Goal: Transaction & Acquisition: Purchase product/service

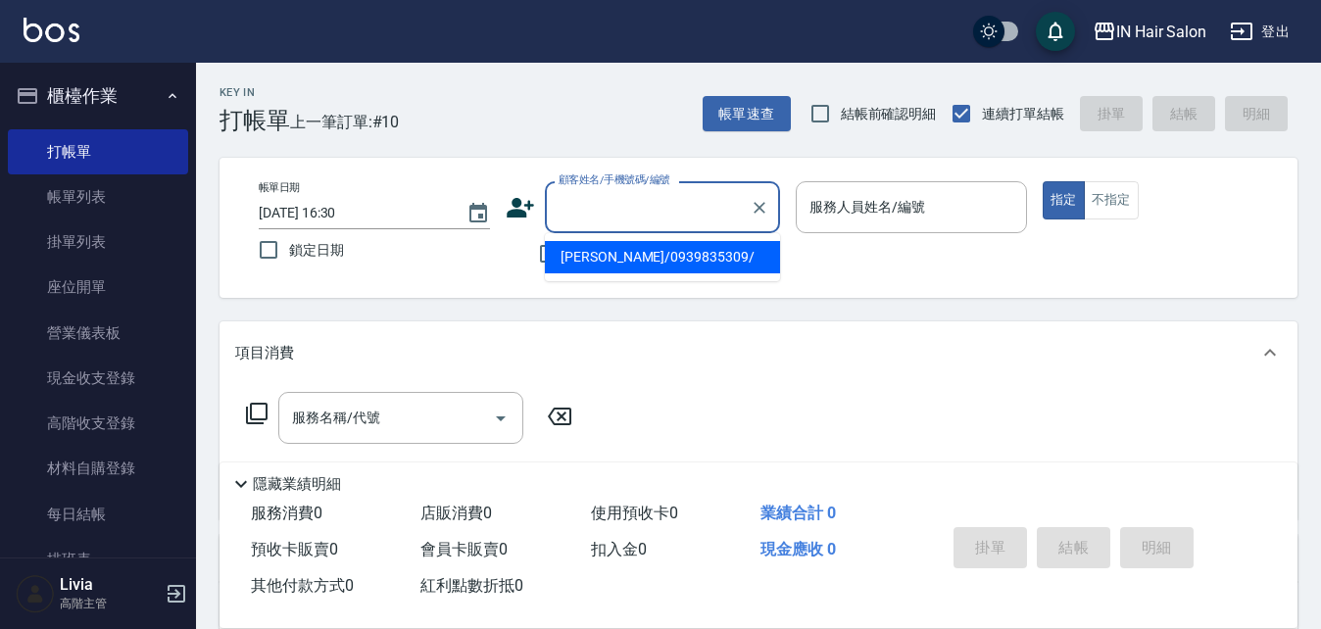
click at [617, 204] on input "顧客姓名/手機號碼/編號" at bounding box center [648, 207] width 188 height 34
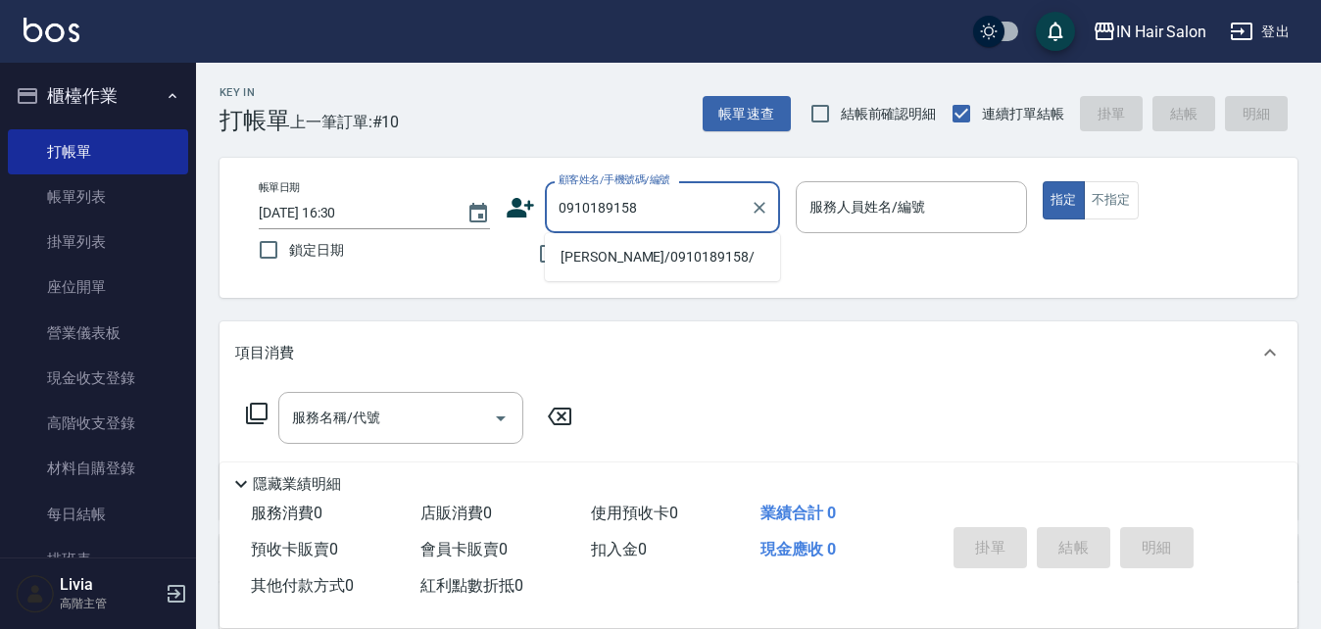
click at [606, 256] on li "[PERSON_NAME]/0910189158/" at bounding box center [662, 257] width 235 height 32
type input "[PERSON_NAME]/0910189158/"
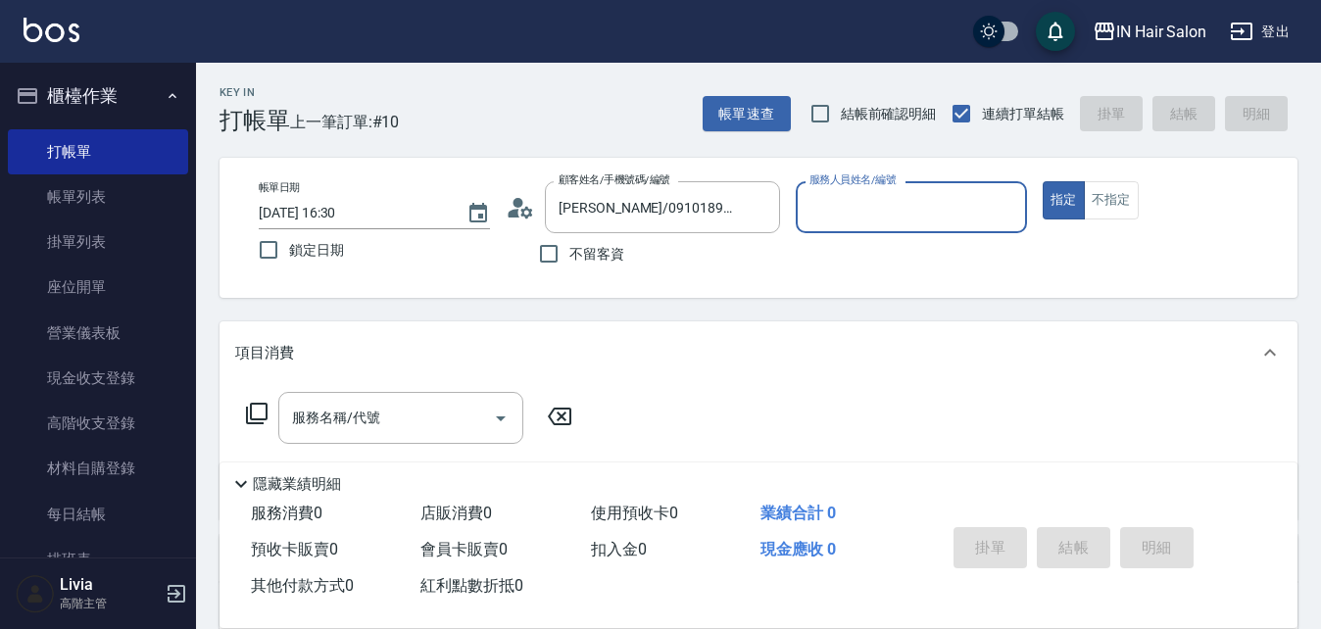
type input "6號設計師[PERSON_NAME]-6"
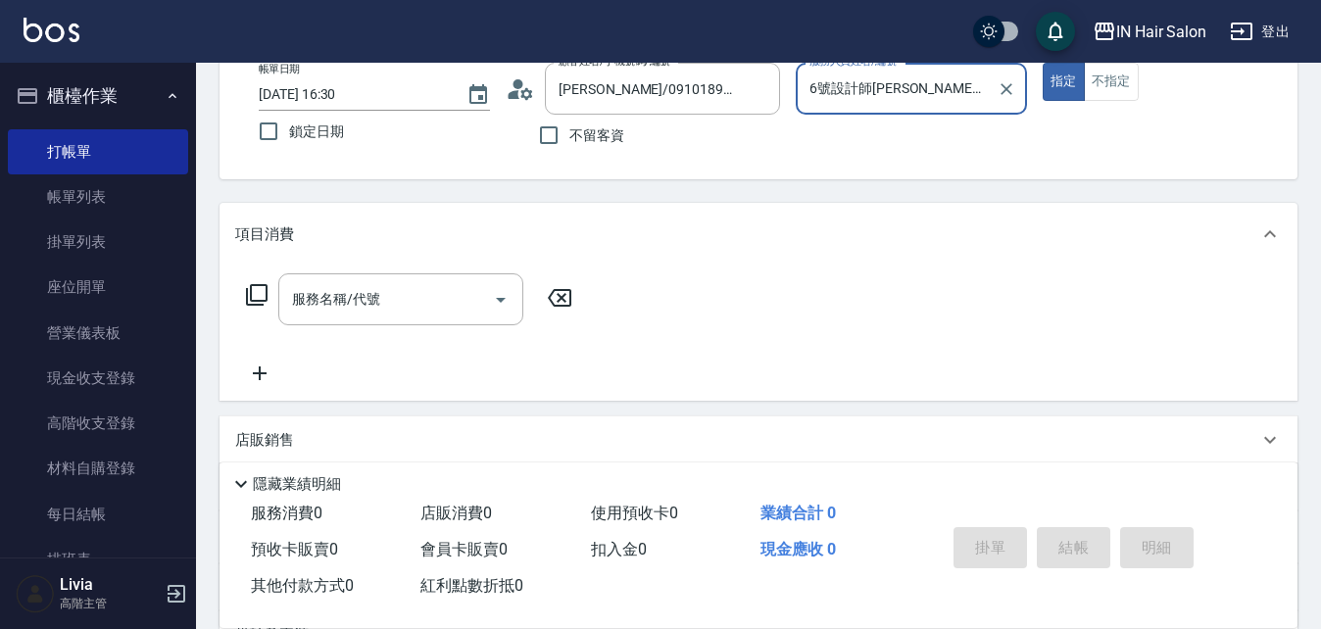
scroll to position [335, 0]
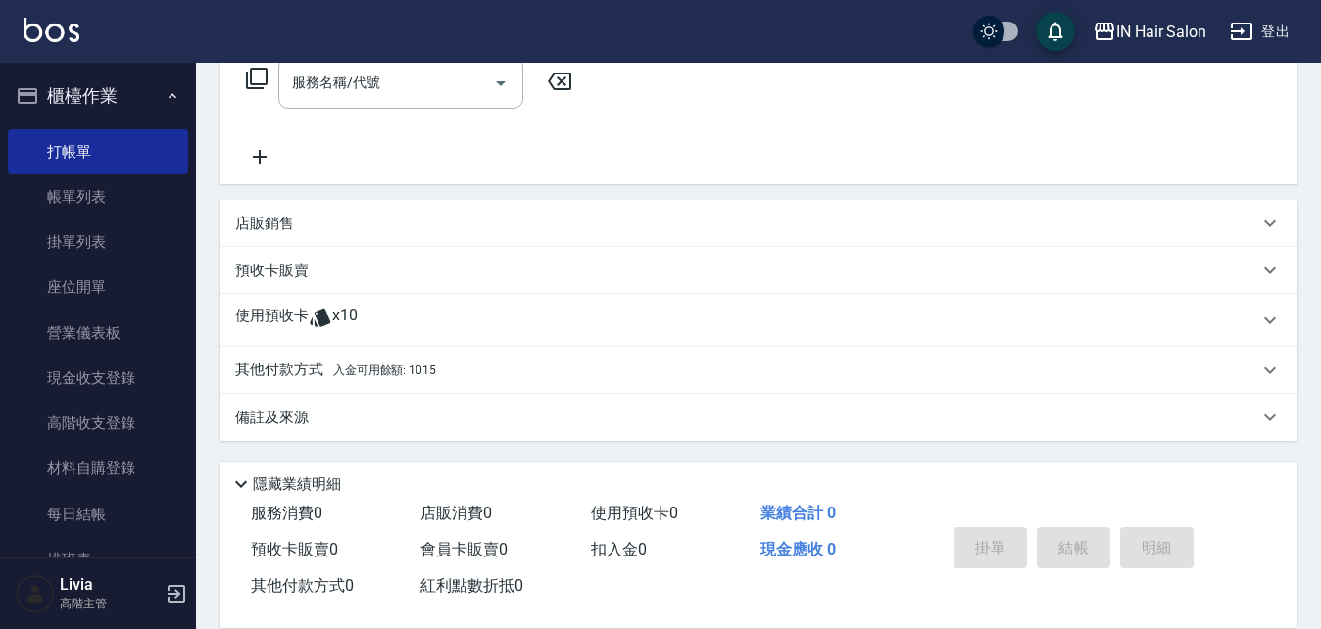
click at [269, 315] on p "使用預收卡" at bounding box center [272, 320] width 74 height 29
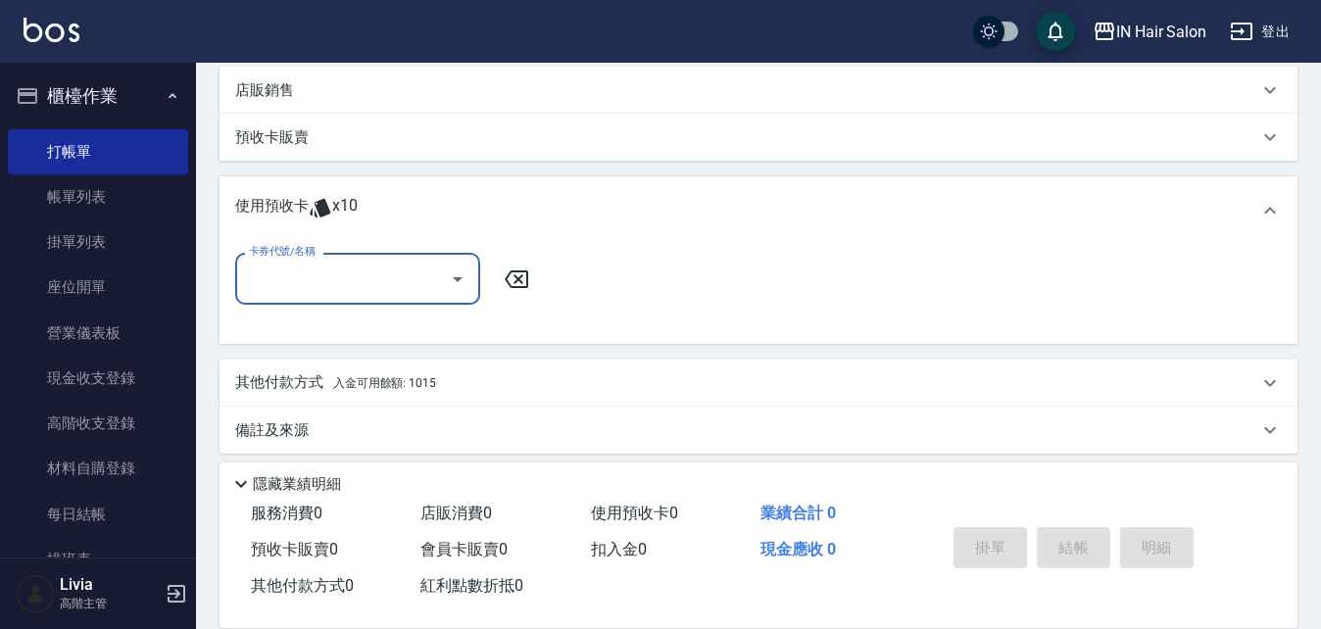
scroll to position [481, 0]
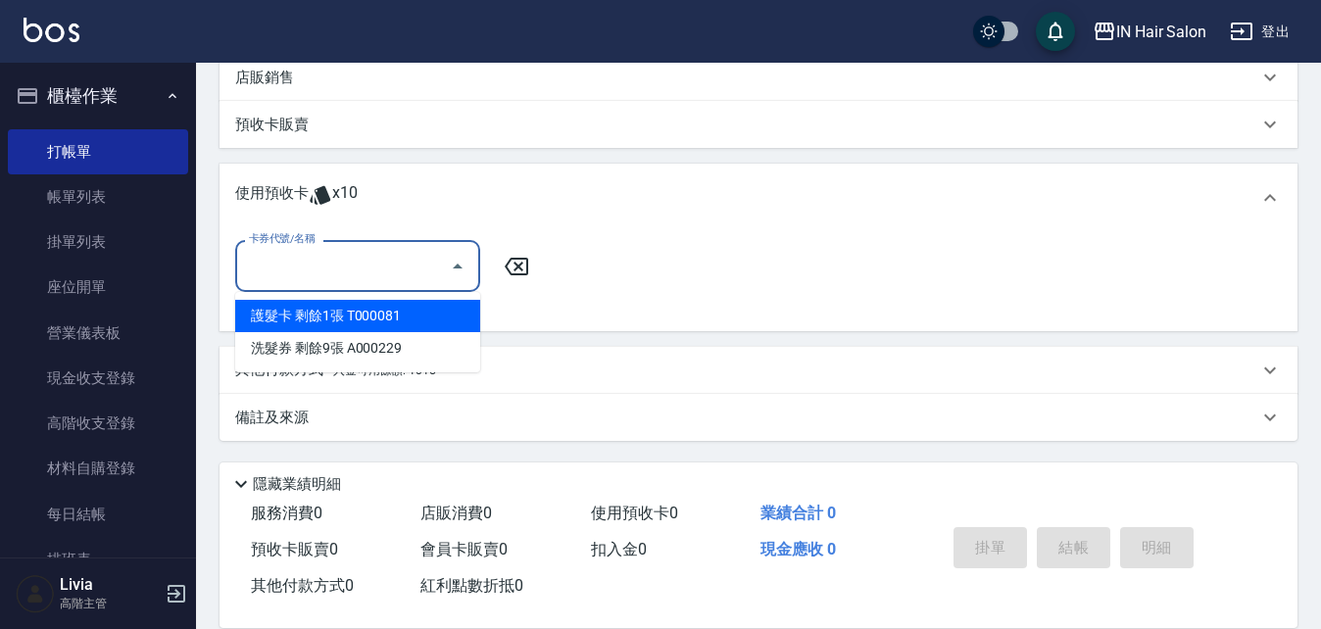
click at [390, 260] on input "卡券代號/名稱" at bounding box center [343, 266] width 198 height 34
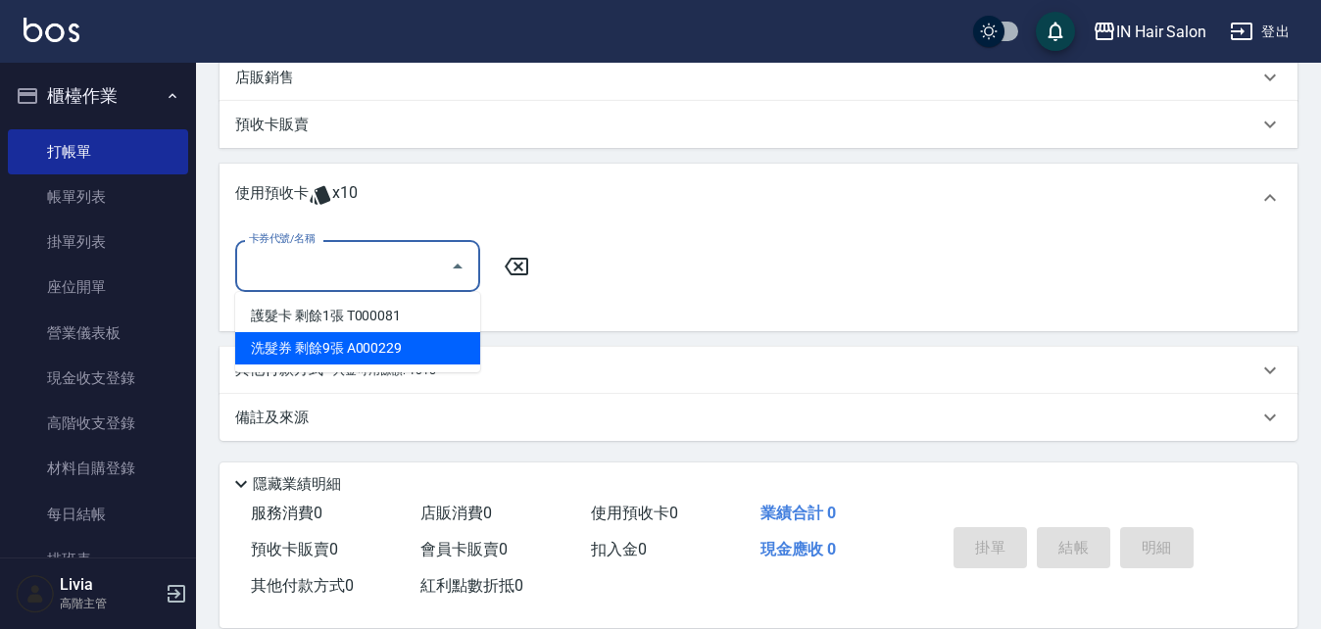
click at [321, 350] on div "洗髮券 剩餘9張 A000229" at bounding box center [357, 348] width 245 height 32
type input "洗髮券 A000229"
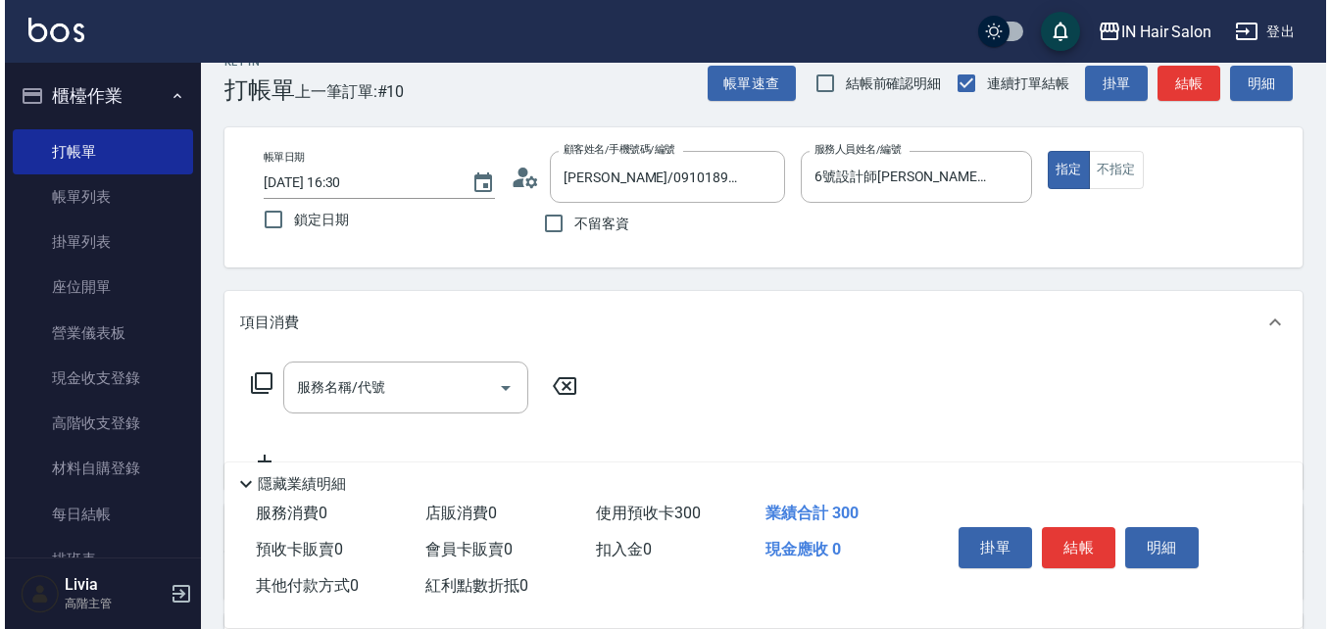
scroll to position [0, 0]
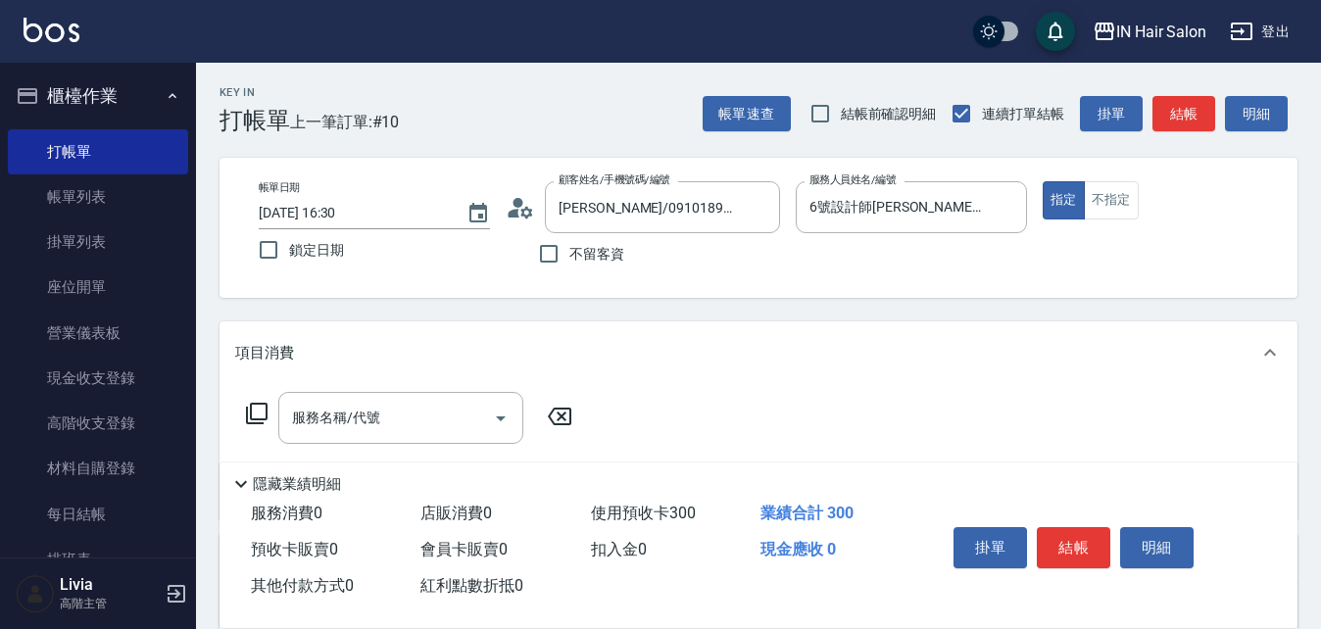
click at [1078, 539] on button "結帳" at bounding box center [1074, 547] width 74 height 41
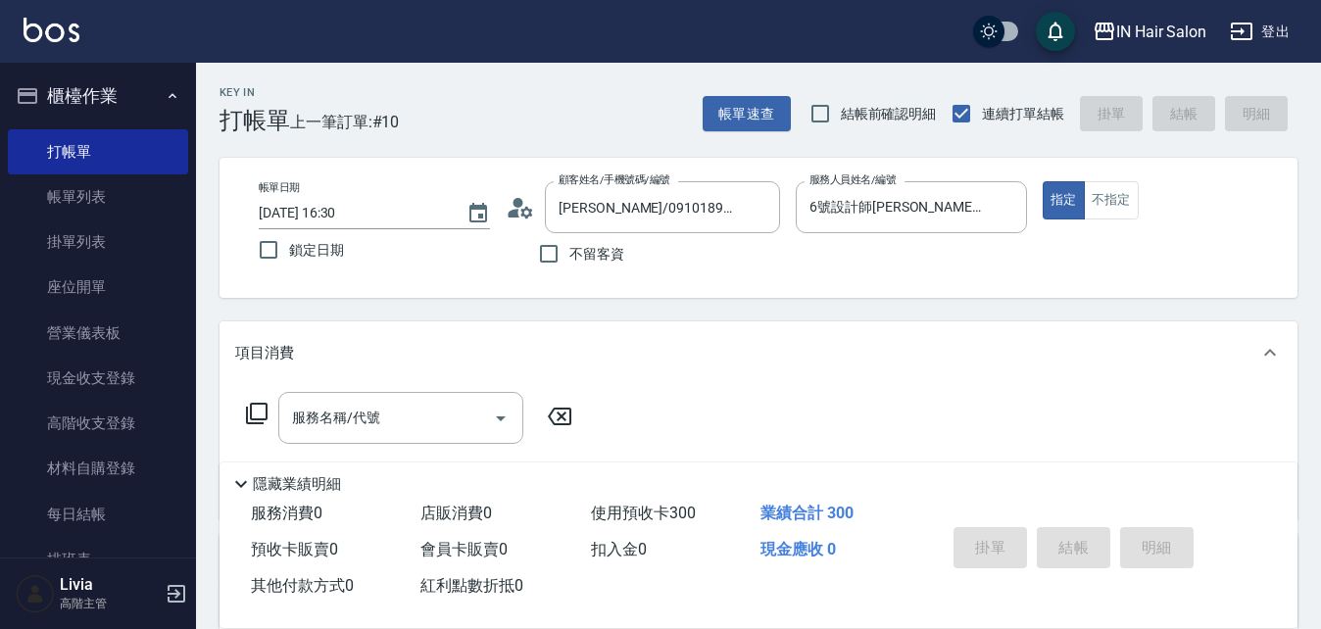
type input "[DATE] 19:25"
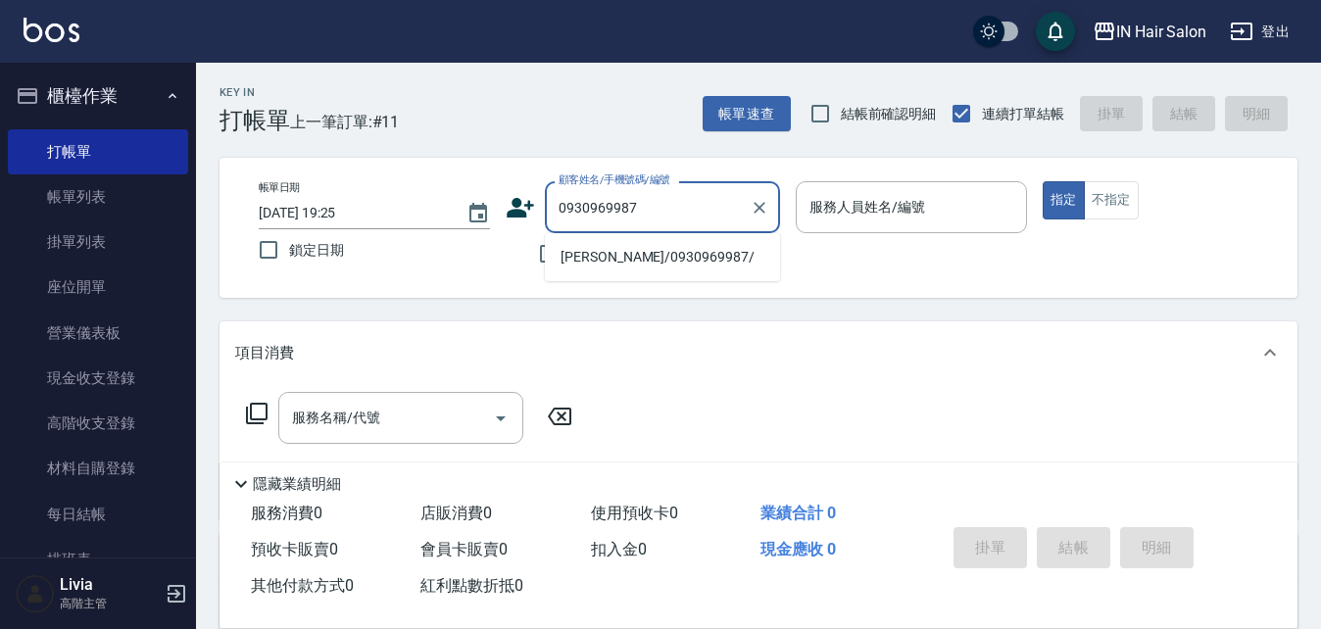
click at [594, 266] on li "[PERSON_NAME]/0930969987/" at bounding box center [662, 257] width 235 height 32
type input "[PERSON_NAME]/0930969987/"
type input "8號店長Livia-8"
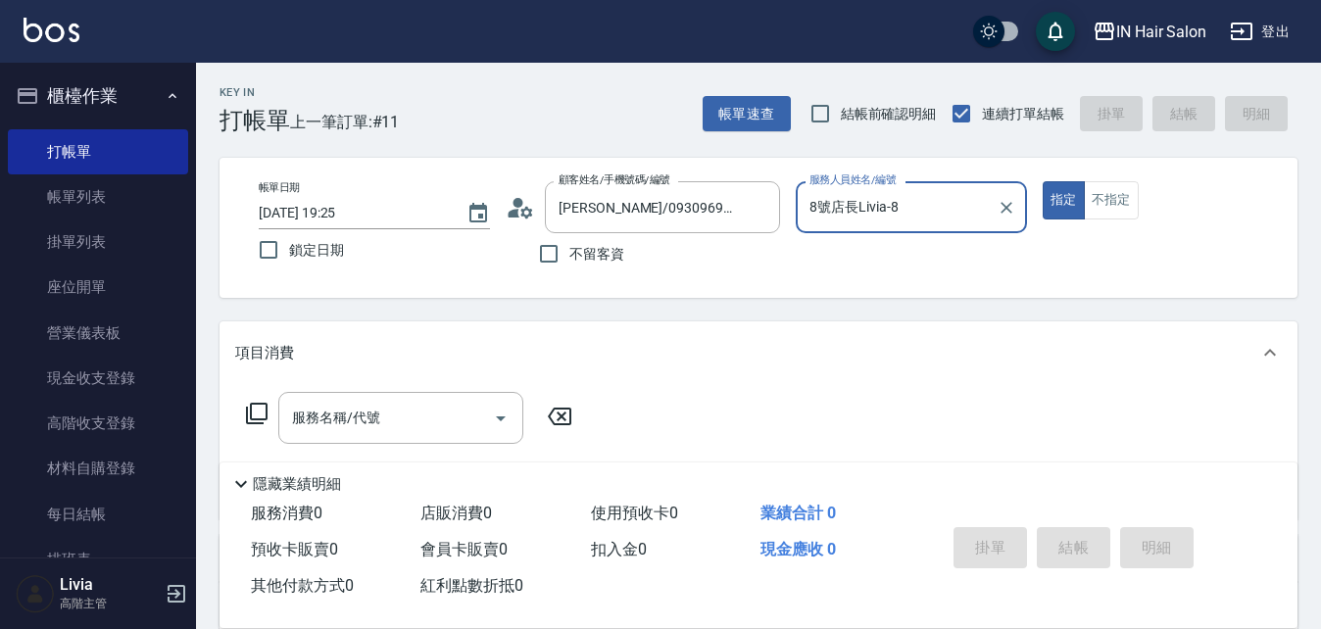
click at [261, 411] on icon at bounding box center [257, 414] width 24 height 24
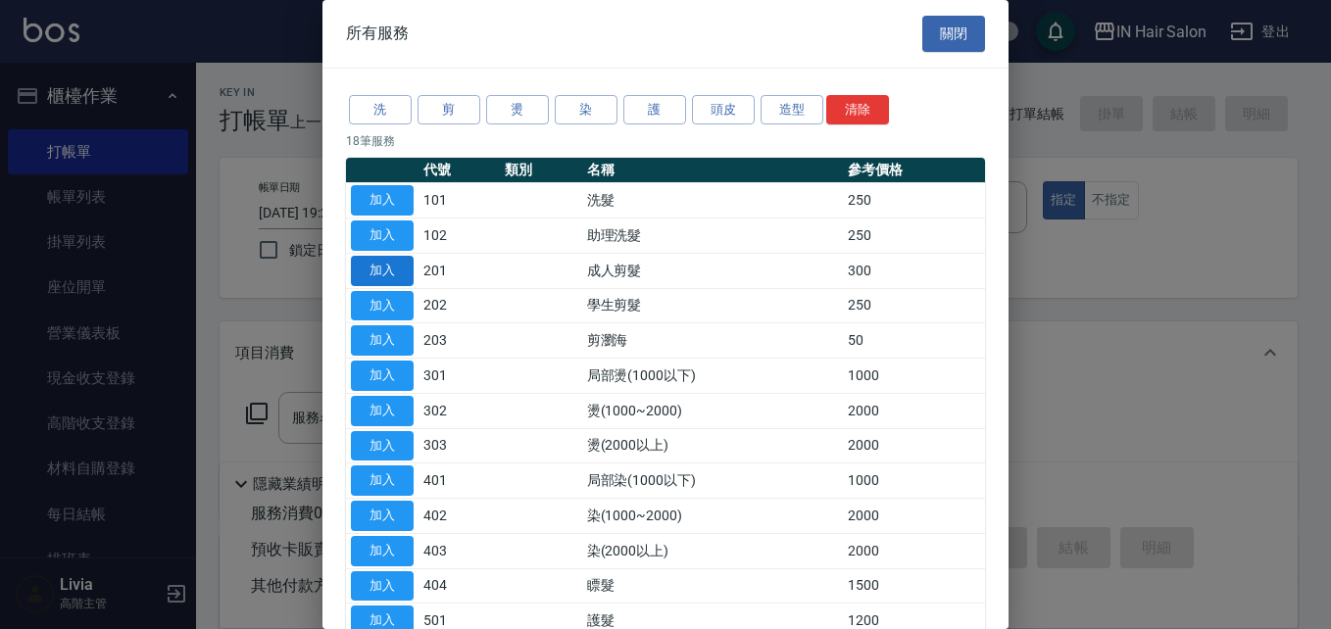
click at [394, 272] on button "加入" at bounding box center [382, 271] width 63 height 30
type input "成人剪髮(201)"
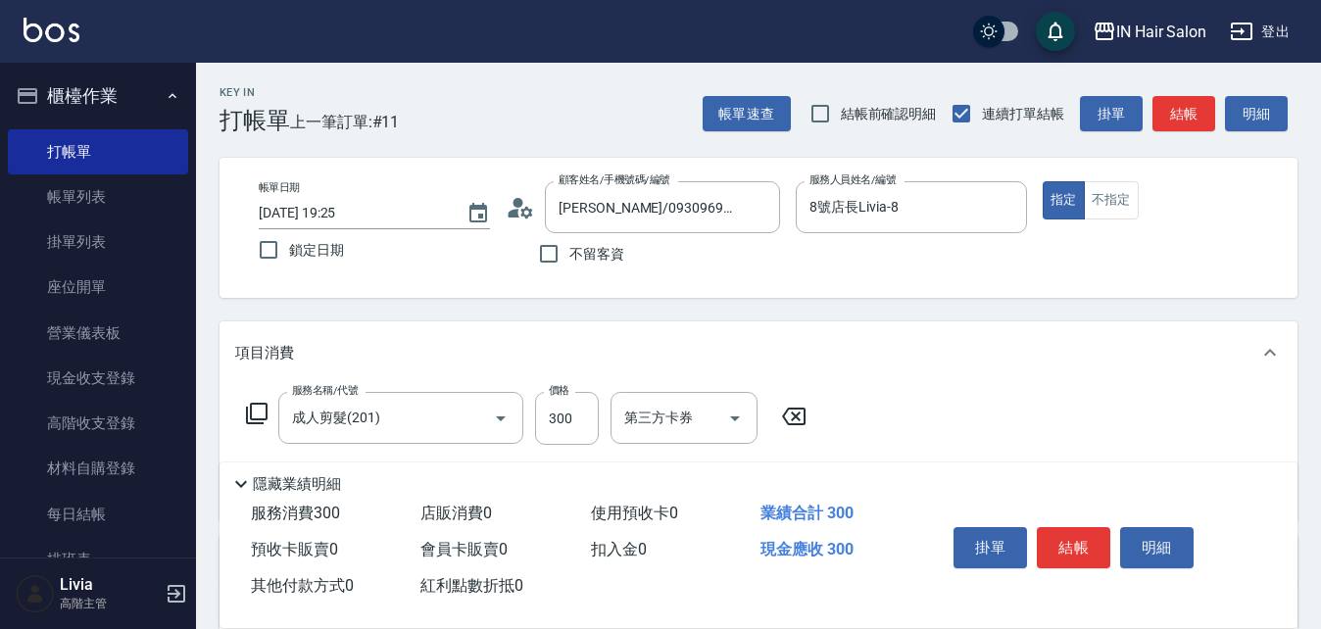
click at [263, 413] on icon at bounding box center [257, 414] width 24 height 24
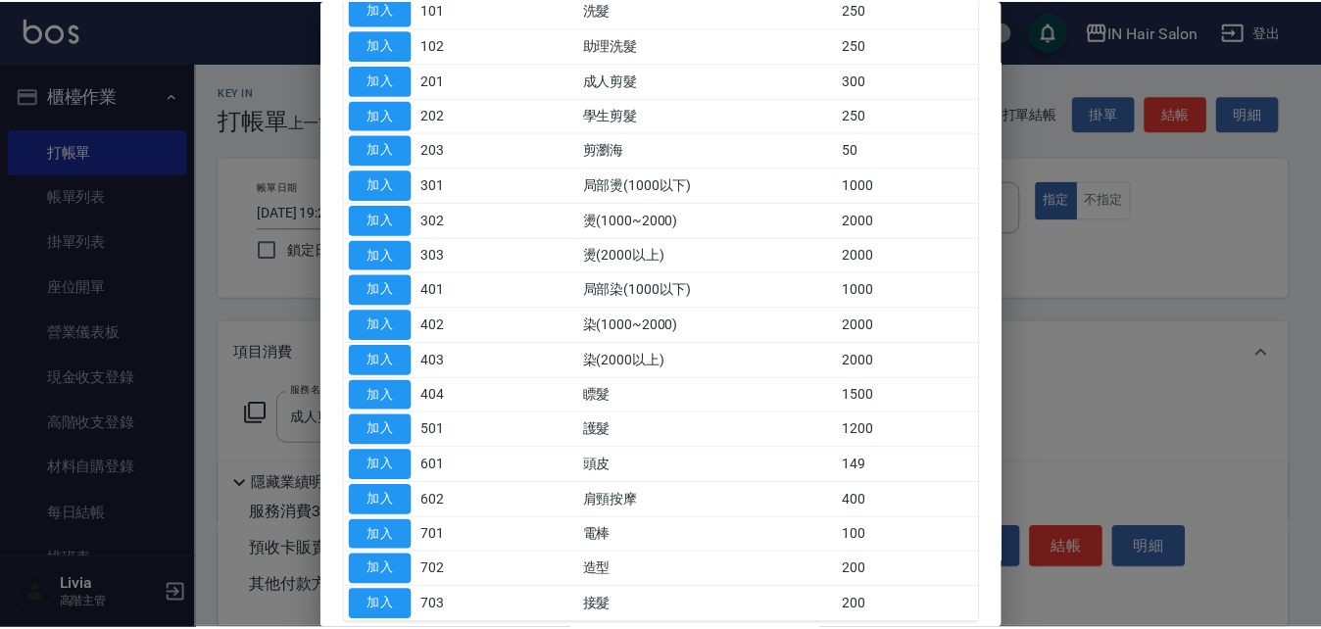
scroll to position [196, 0]
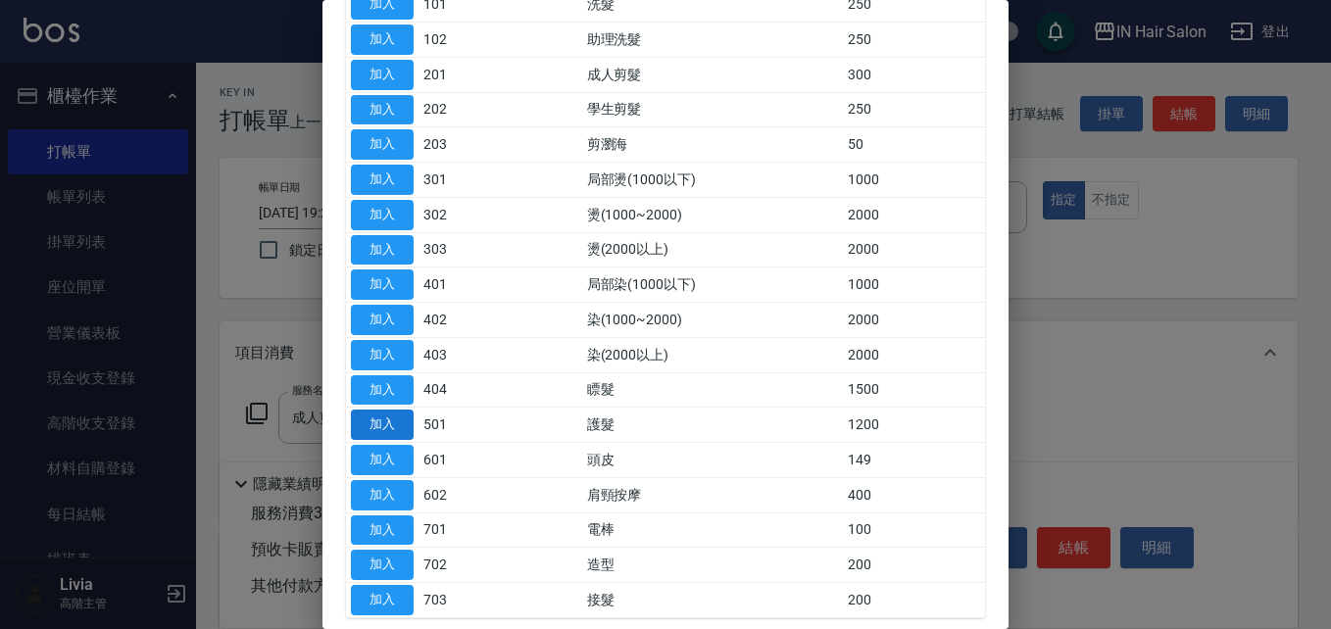
click at [391, 423] on button "加入" at bounding box center [382, 425] width 63 height 30
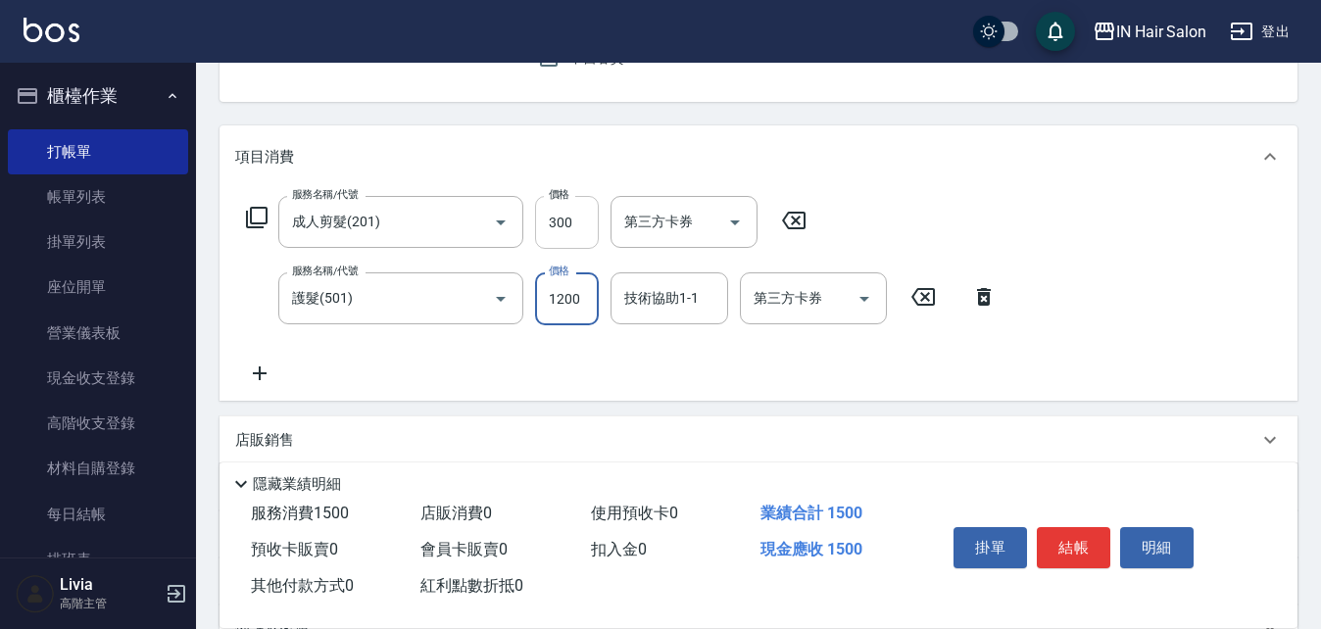
click at [586, 214] on input "300" at bounding box center [567, 222] width 64 height 53
click at [583, 215] on input "300" at bounding box center [567, 222] width 64 height 53
type input "400"
click at [492, 370] on div "服務名稱/代號 成人剪髮(201) 服務名稱/代號 價格 400 價格 第三方卡券 第三方卡券 服務名稱/代號 護髮(501) 服務名稱/代號 價格 1200…" at bounding box center [621, 290] width 773 height 189
click at [588, 299] on input "1200" at bounding box center [567, 299] width 64 height 53
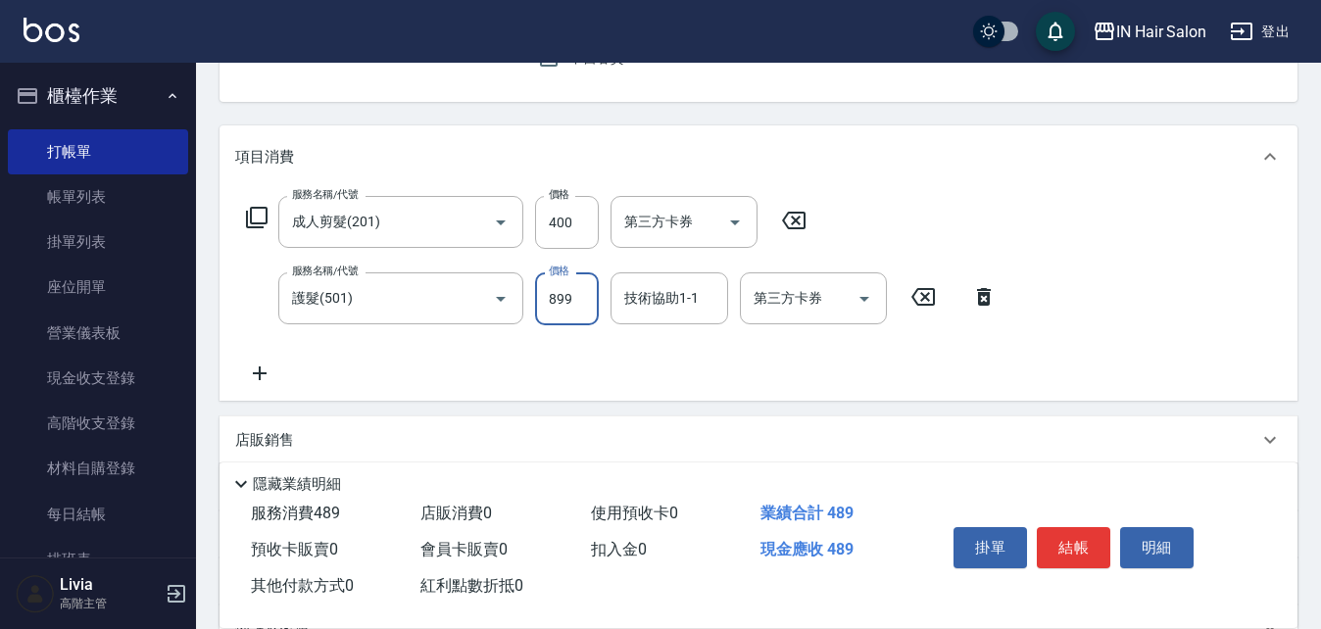
type input "899"
click at [511, 358] on div "服務名稱/代號 成人剪髮(201) 服務名稱/代號 價格 400 價格 第三方卡券 第三方卡券 服務名稱/代號 護髮(501) 服務名稱/代號 價格 899 …" at bounding box center [621, 290] width 773 height 189
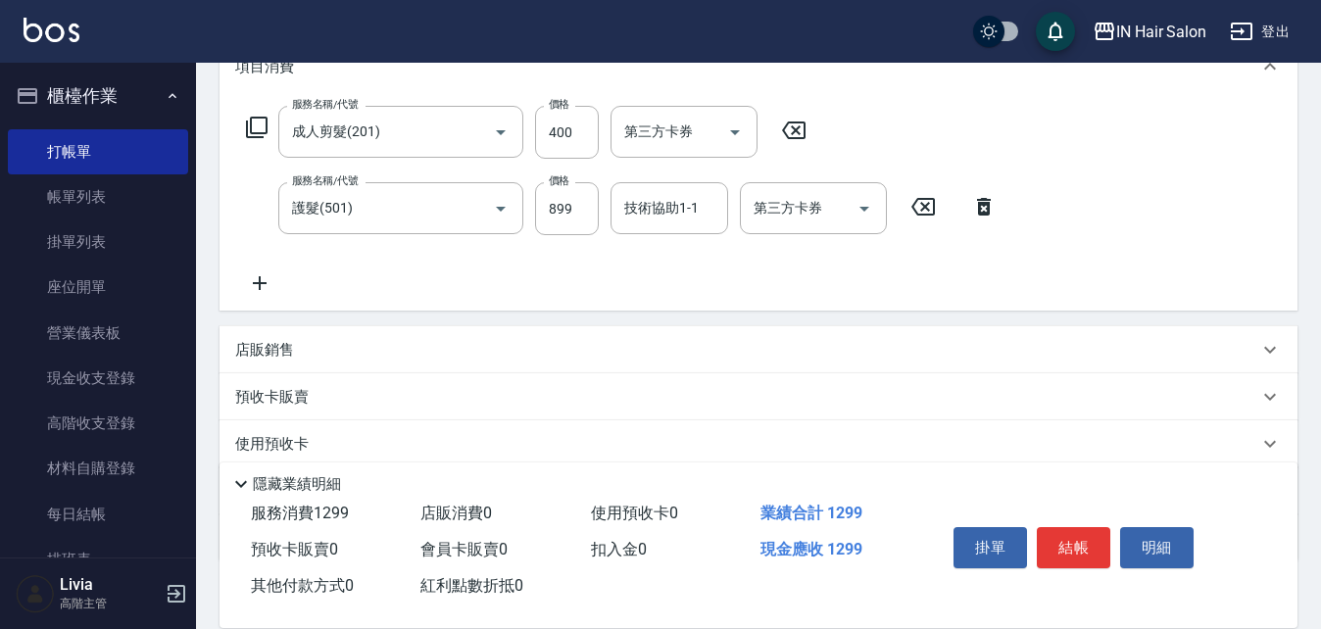
scroll to position [407, 0]
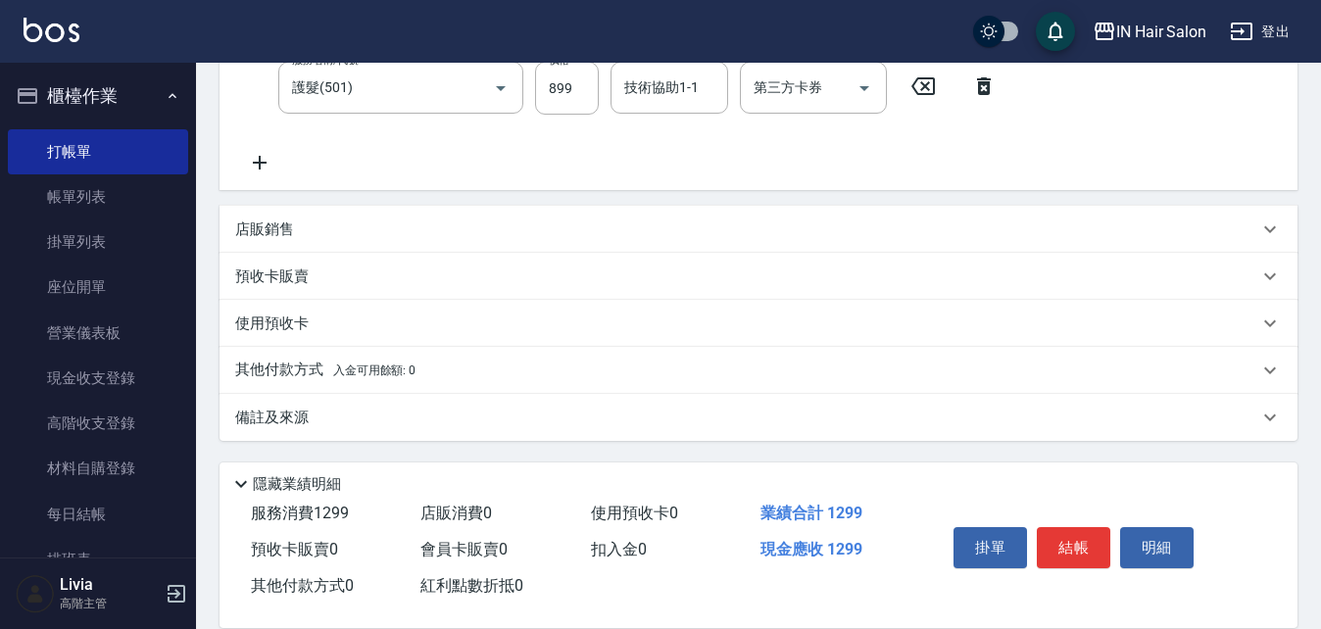
click at [268, 362] on p "其他付款方式 入金可用餘額: 0" at bounding box center [325, 371] width 180 height 22
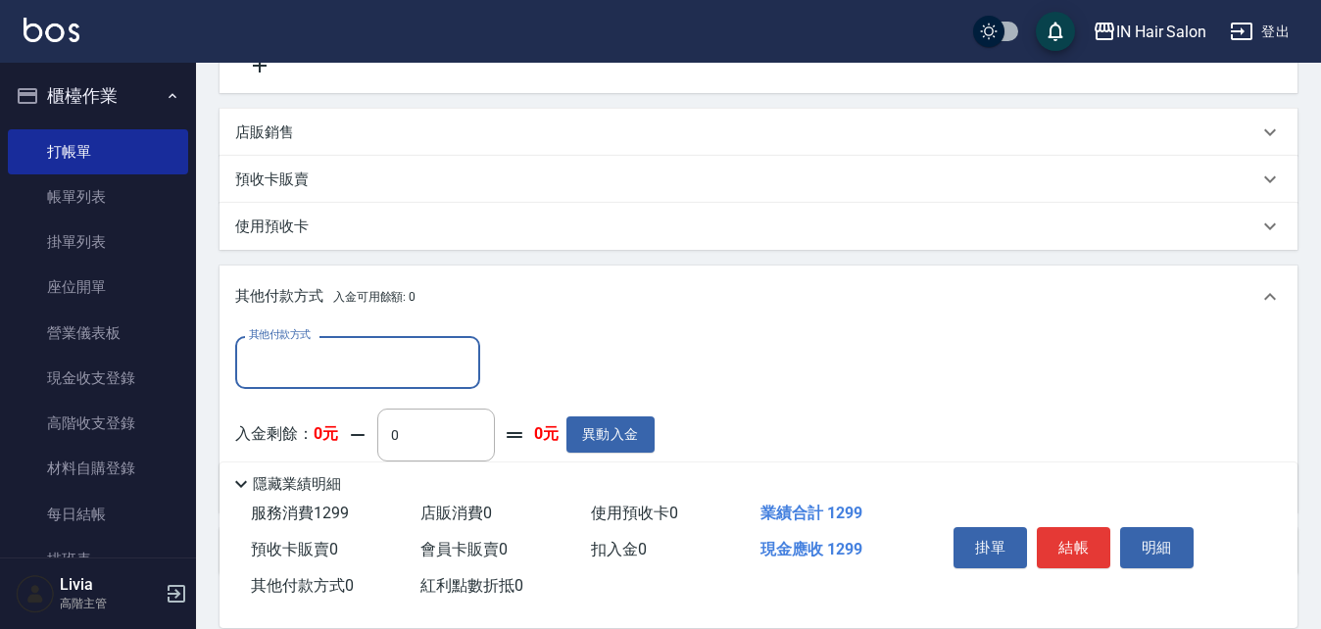
scroll to position [505, 0]
click at [338, 346] on input "其他付款方式" at bounding box center [357, 361] width 227 height 34
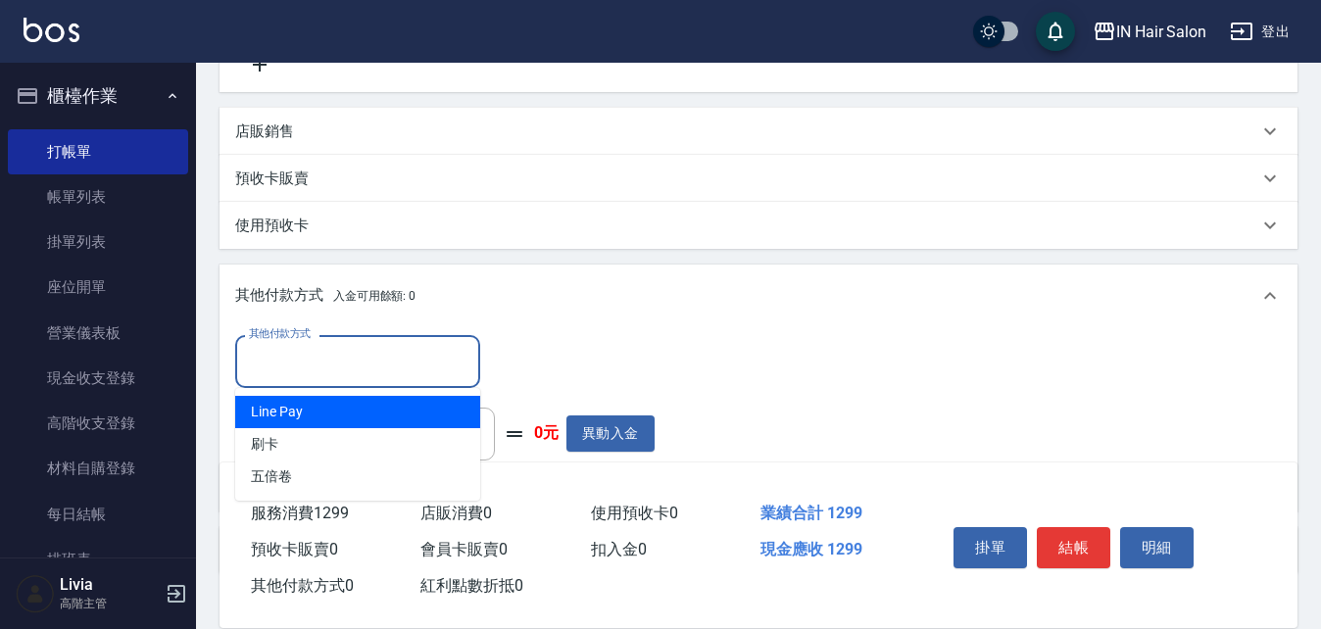
click at [301, 404] on span "Line Pay" at bounding box center [357, 412] width 245 height 32
type input "Line Pay"
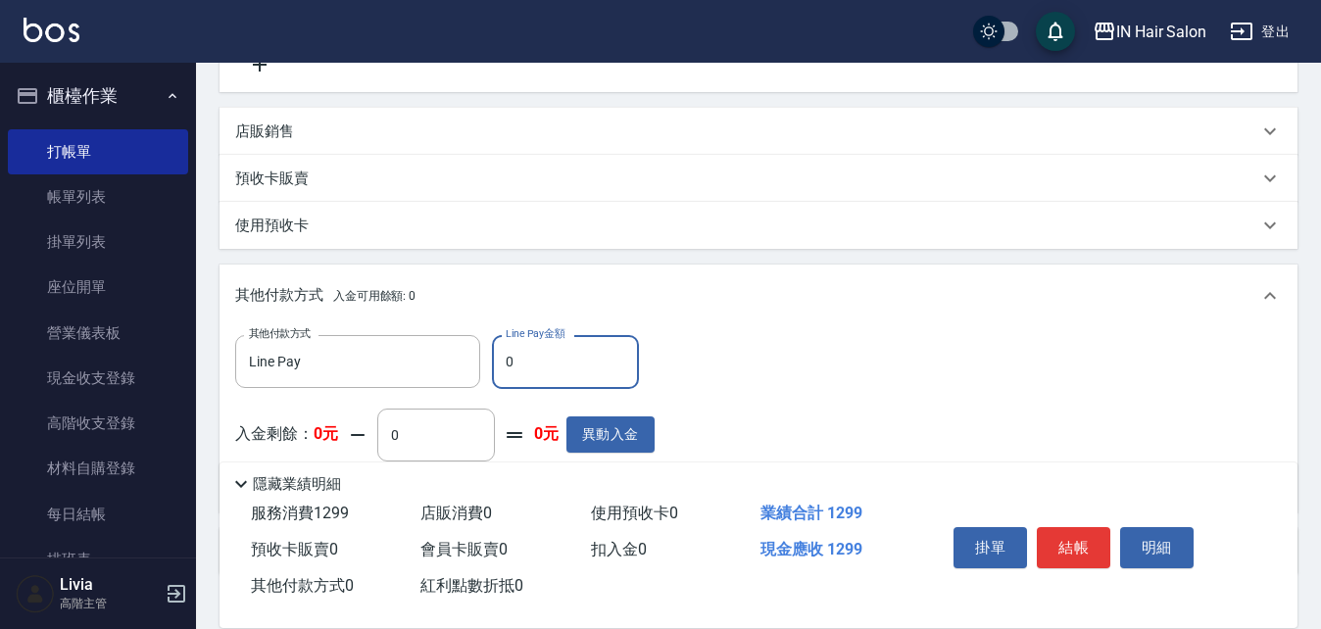
drag, startPoint x: 493, startPoint y: 356, endPoint x: 523, endPoint y: 360, distance: 29.7
click at [523, 360] on input "0" at bounding box center [565, 361] width 147 height 53
type input "1299"
click at [934, 361] on div "其他付款方式 Line Pay 其他付款方式 Line Pay金額 1299 Line Pay金額 入金剩餘： 0元 0 ​ 整筆扣入金 0元 異動入金" at bounding box center [758, 415] width 1047 height 161
click at [1069, 542] on button "結帳" at bounding box center [1074, 547] width 74 height 41
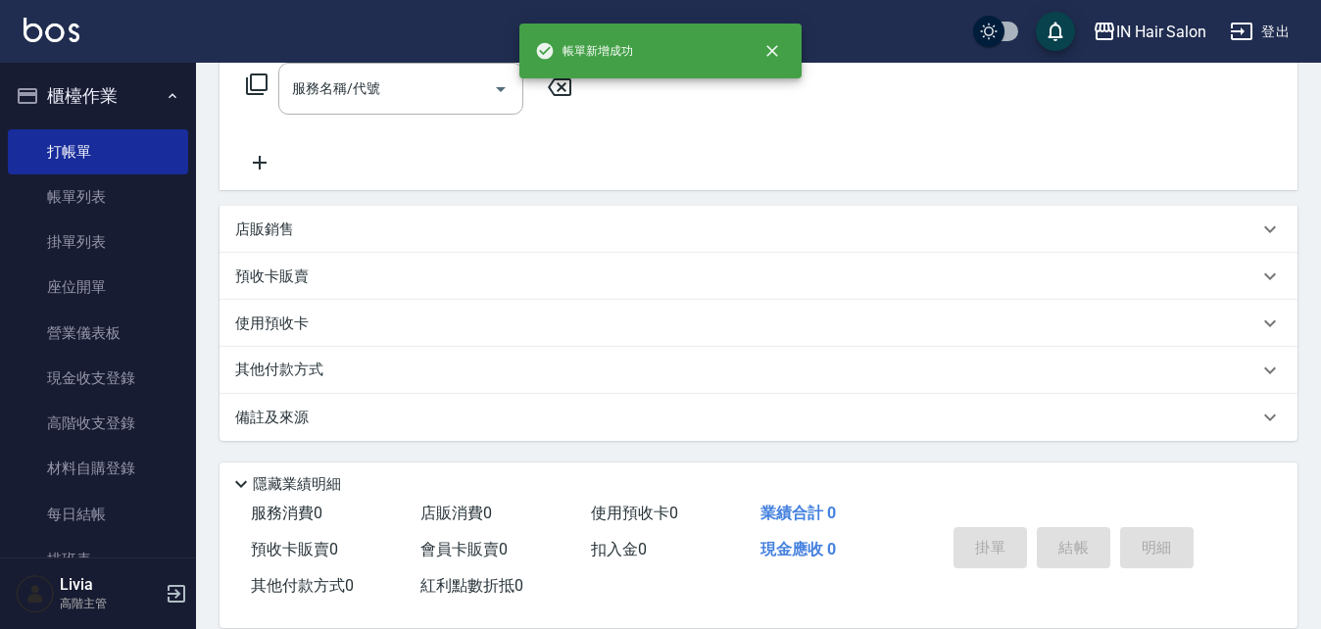
scroll to position [0, 0]
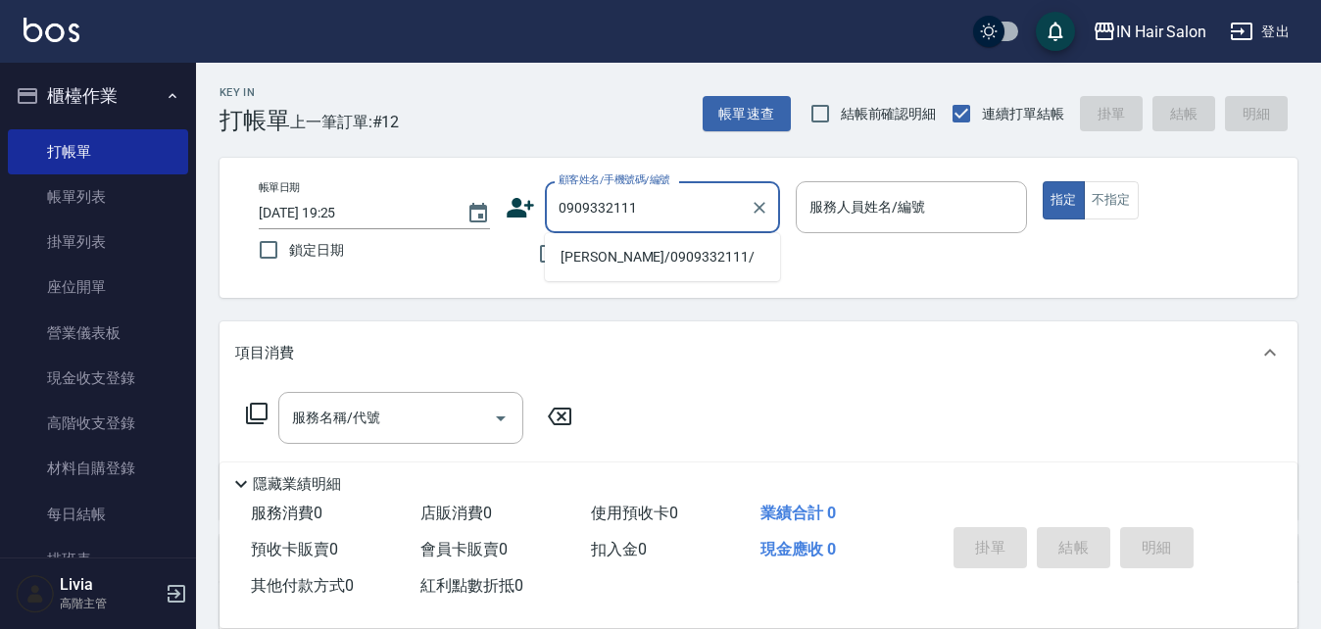
click at [574, 256] on li "[PERSON_NAME]/0909332111/" at bounding box center [662, 257] width 235 height 32
type input "[PERSON_NAME]/0909332111/"
type input "7號設計師[PERSON_NAME]-7"
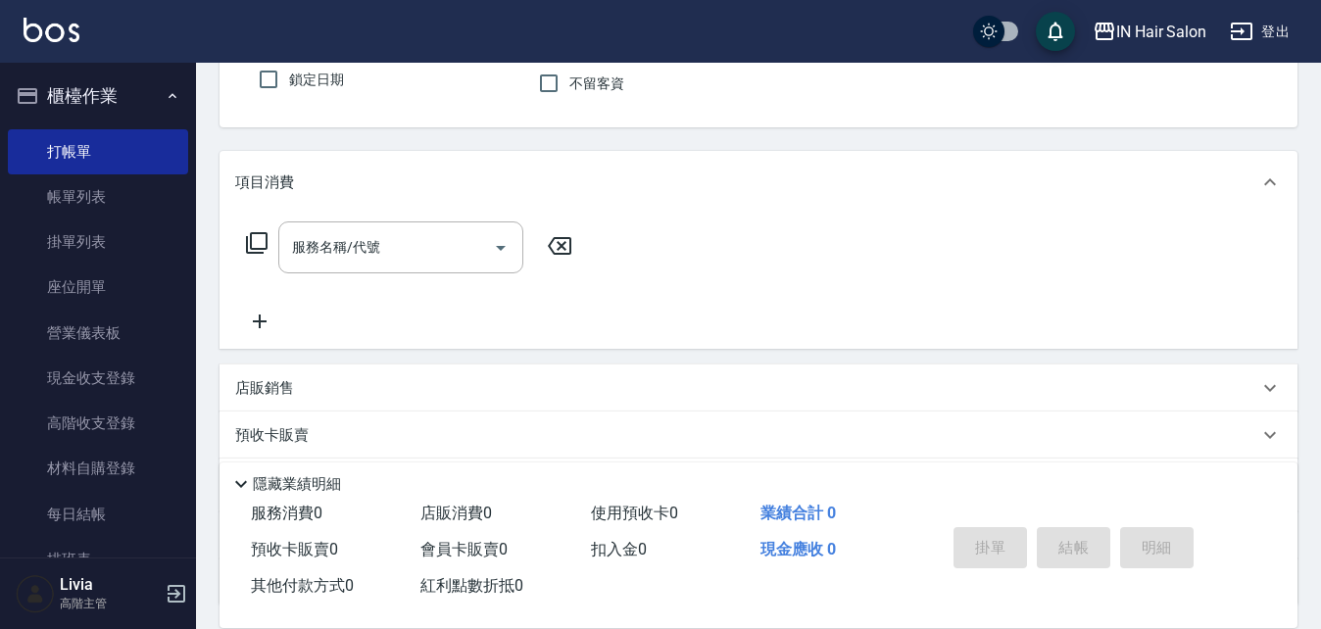
scroll to position [335, 0]
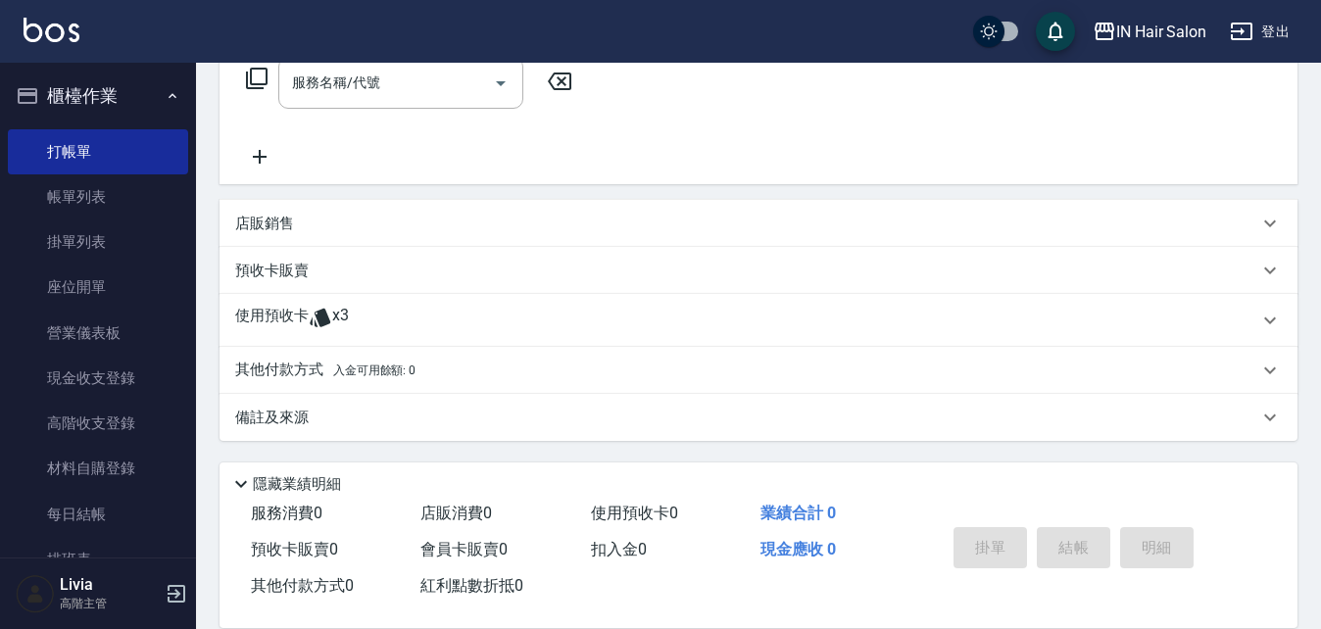
click at [271, 310] on p "使用預收卡" at bounding box center [272, 320] width 74 height 29
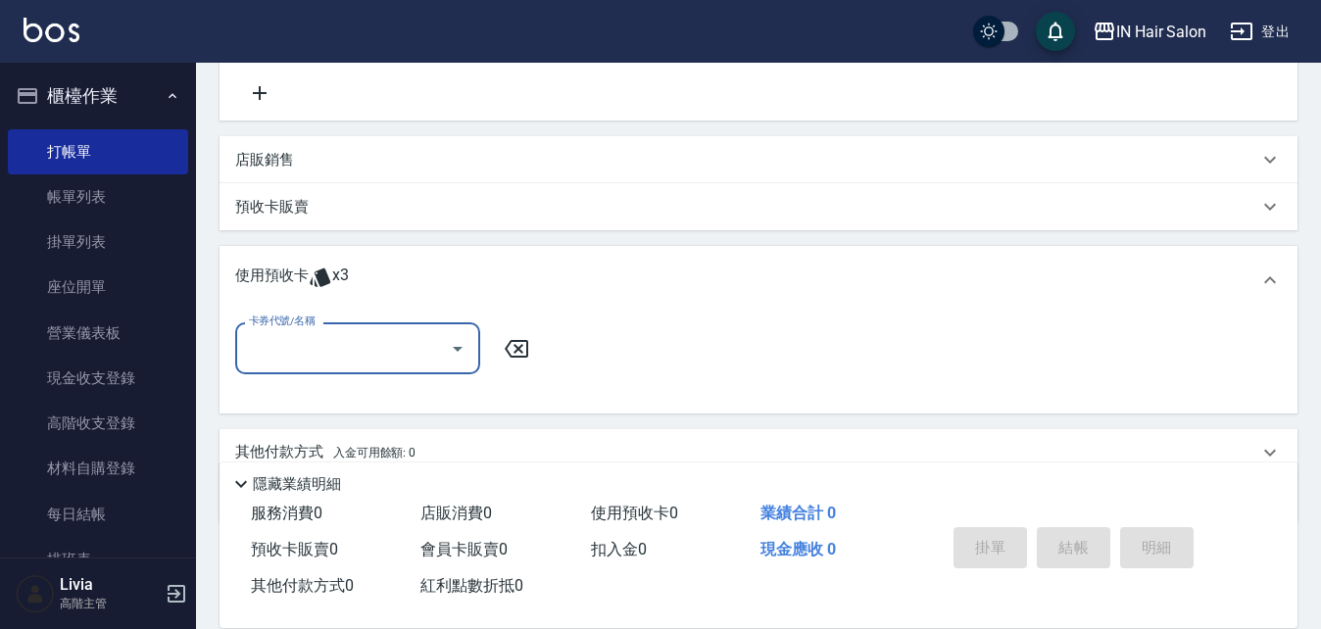
scroll to position [433, 0]
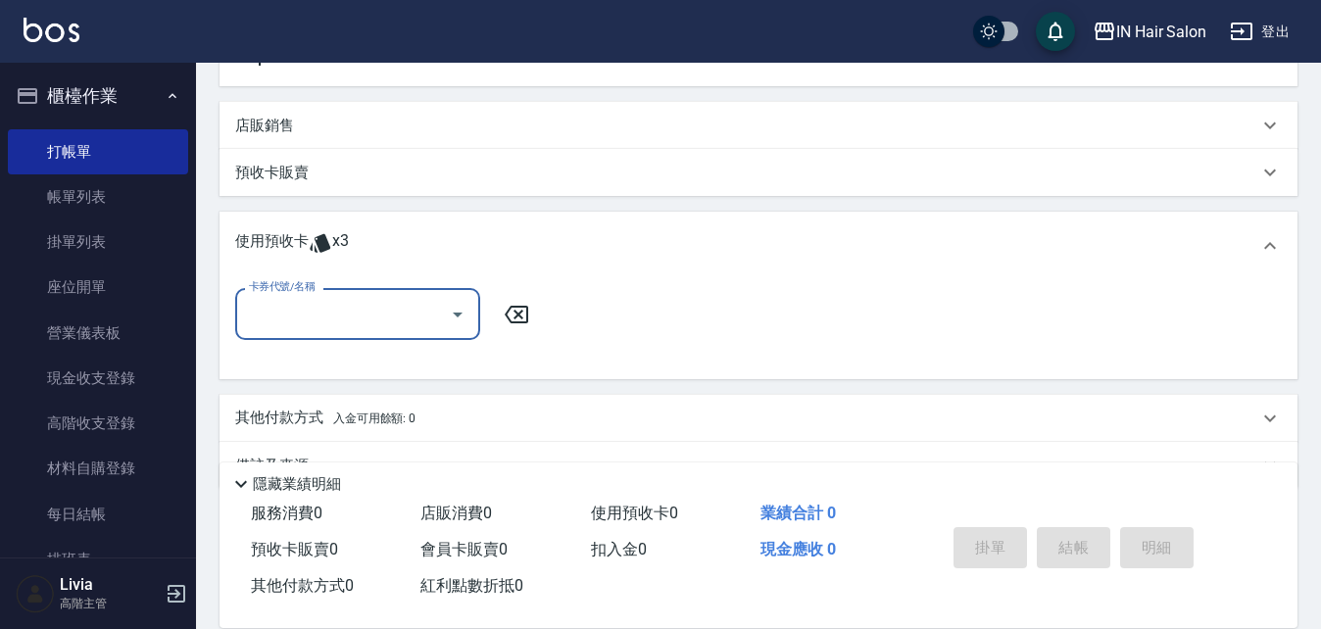
click at [310, 311] on input "卡券代號/名稱" at bounding box center [343, 314] width 198 height 34
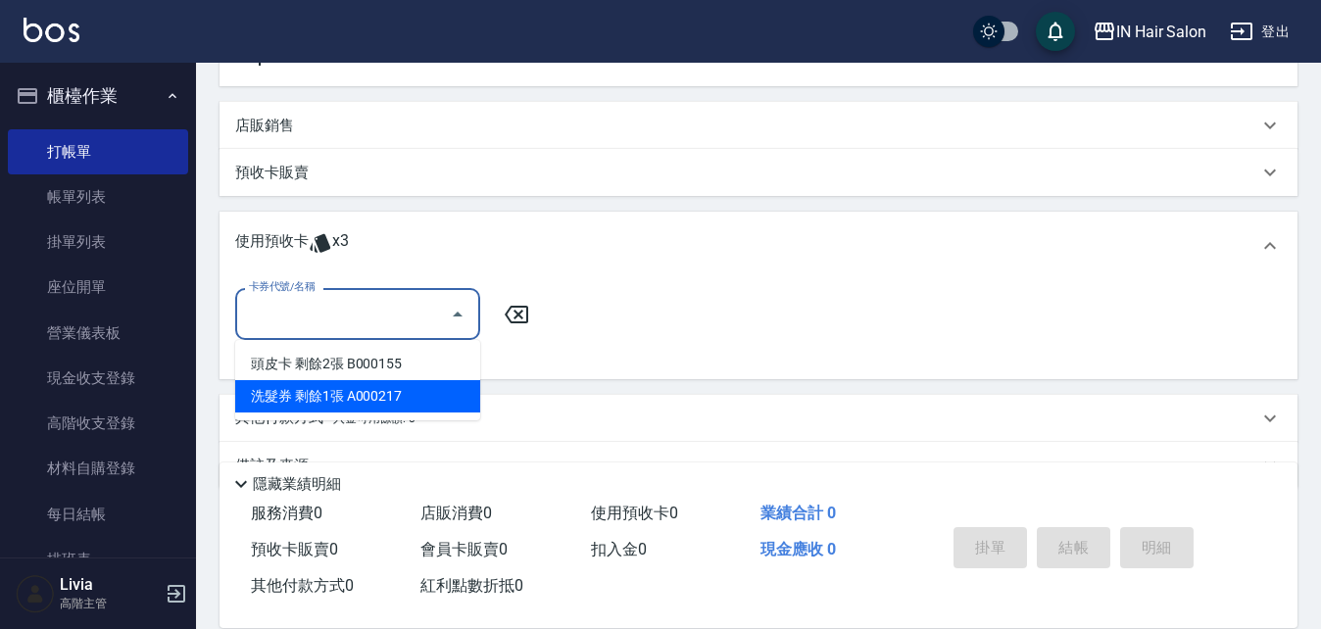
click at [312, 398] on div "洗髮券 剩餘1張 A000217" at bounding box center [357, 396] width 245 height 32
type input "洗髮券 A000217"
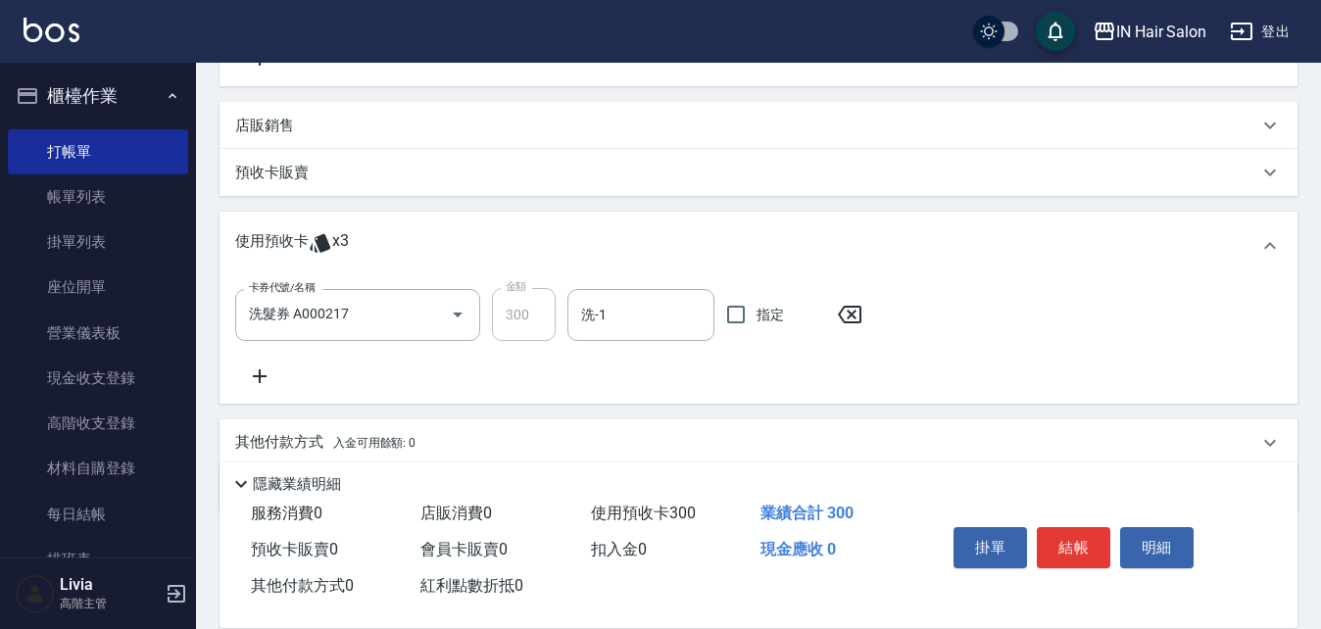
click at [258, 170] on p "預收卡販賣" at bounding box center [272, 173] width 74 height 21
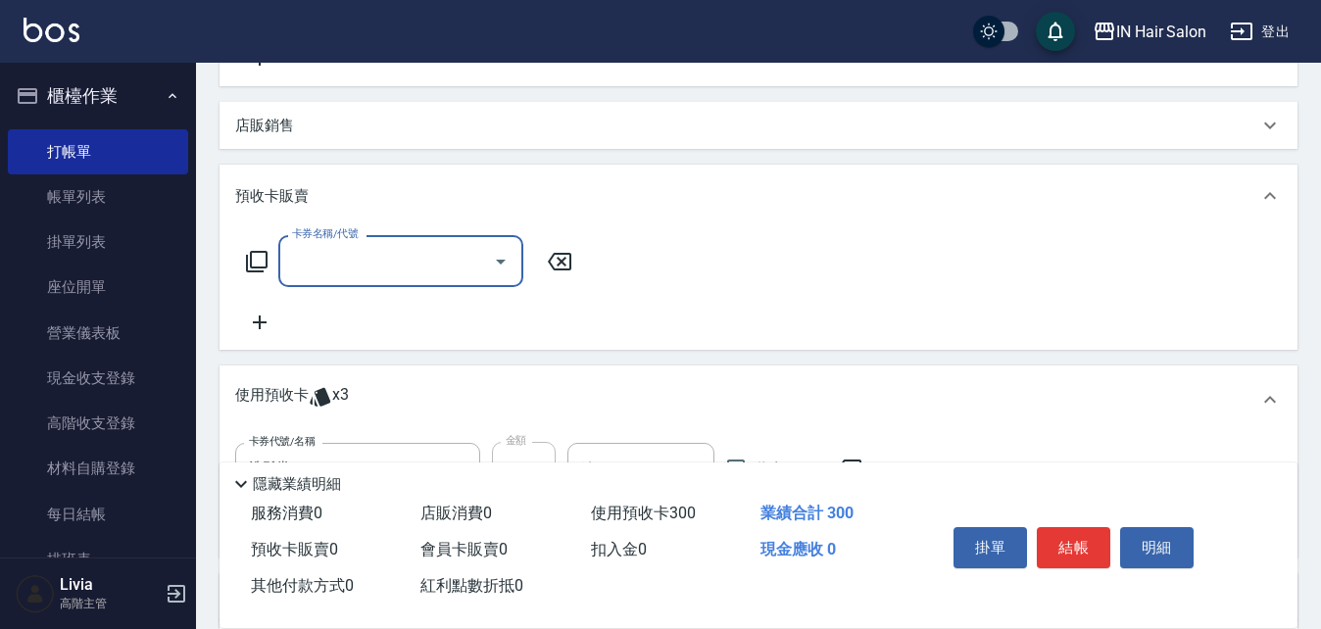
scroll to position [0, 0]
click at [328, 270] on input "卡券名稱/代號" at bounding box center [386, 261] width 198 height 34
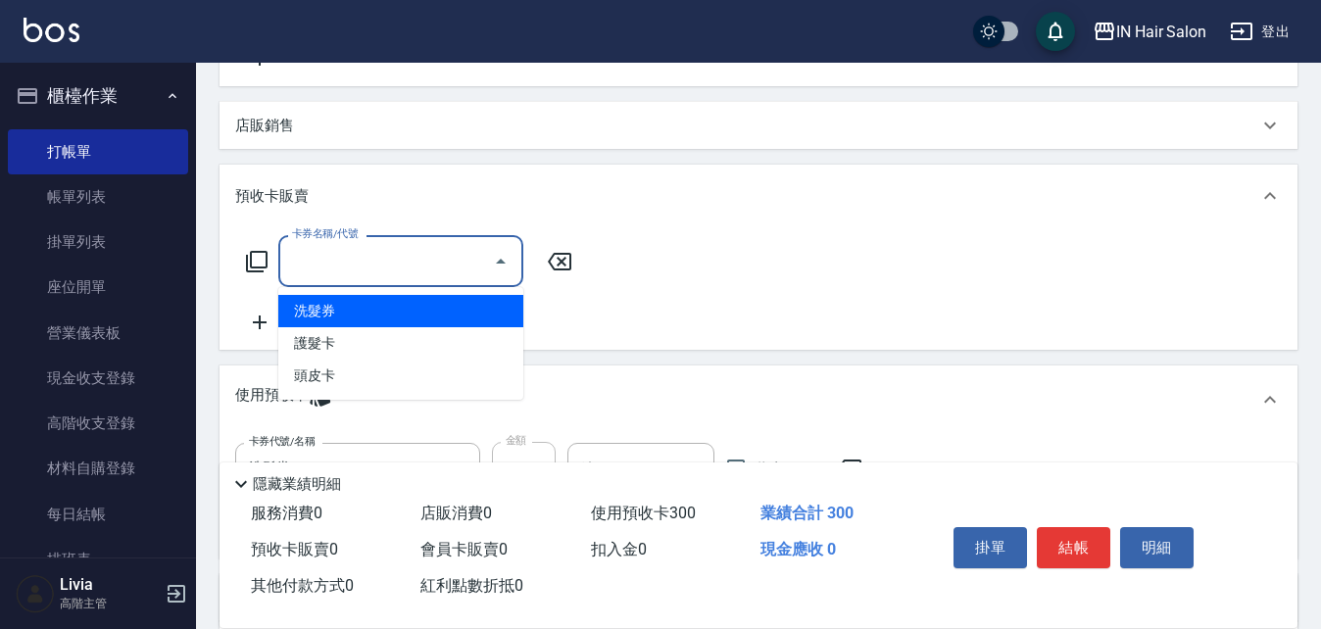
click at [317, 314] on span "洗髮券" at bounding box center [400, 311] width 245 height 32
type input "洗髮券(102)"
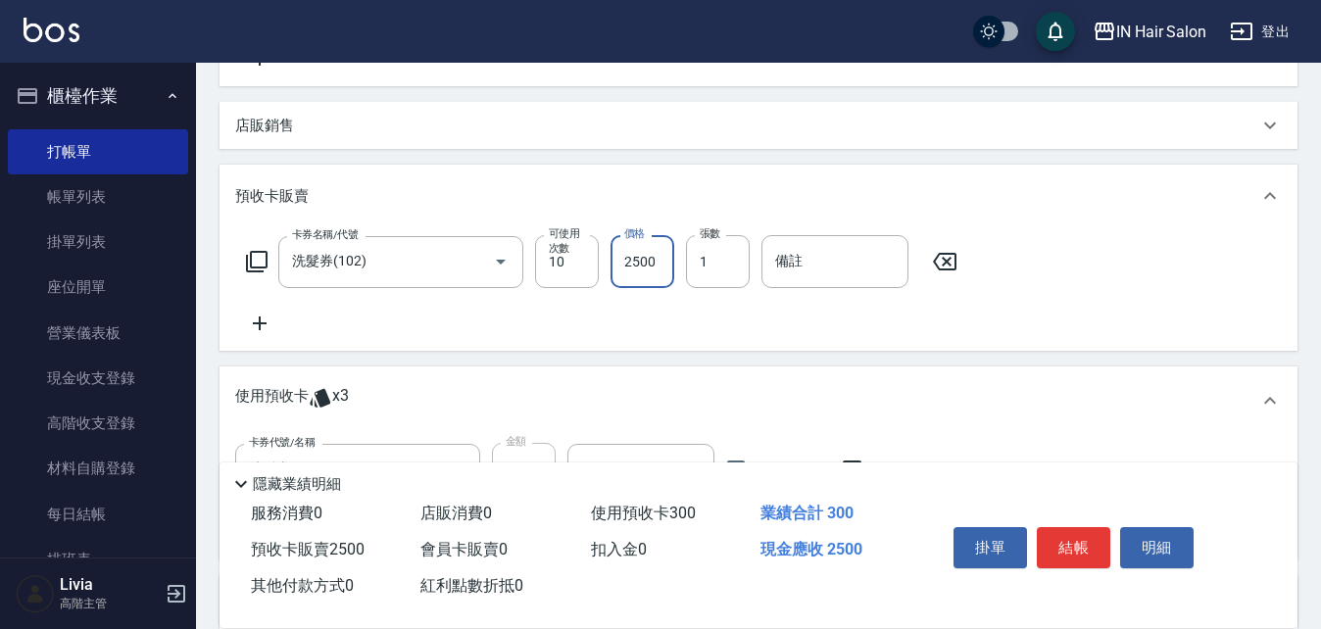
click at [672, 255] on input "2500" at bounding box center [643, 261] width 64 height 53
type input "3000"
click at [795, 264] on input "備註" at bounding box center [835, 261] width 147 height 53
type input "A000231"
click at [721, 329] on div "卡券名稱/代號 洗髮券(102) 卡券名稱/代號 可使用次數 10 可使用次數 價格 3000 價格 張數 1 張數 備註 A000231 備註" at bounding box center [758, 285] width 1047 height 100
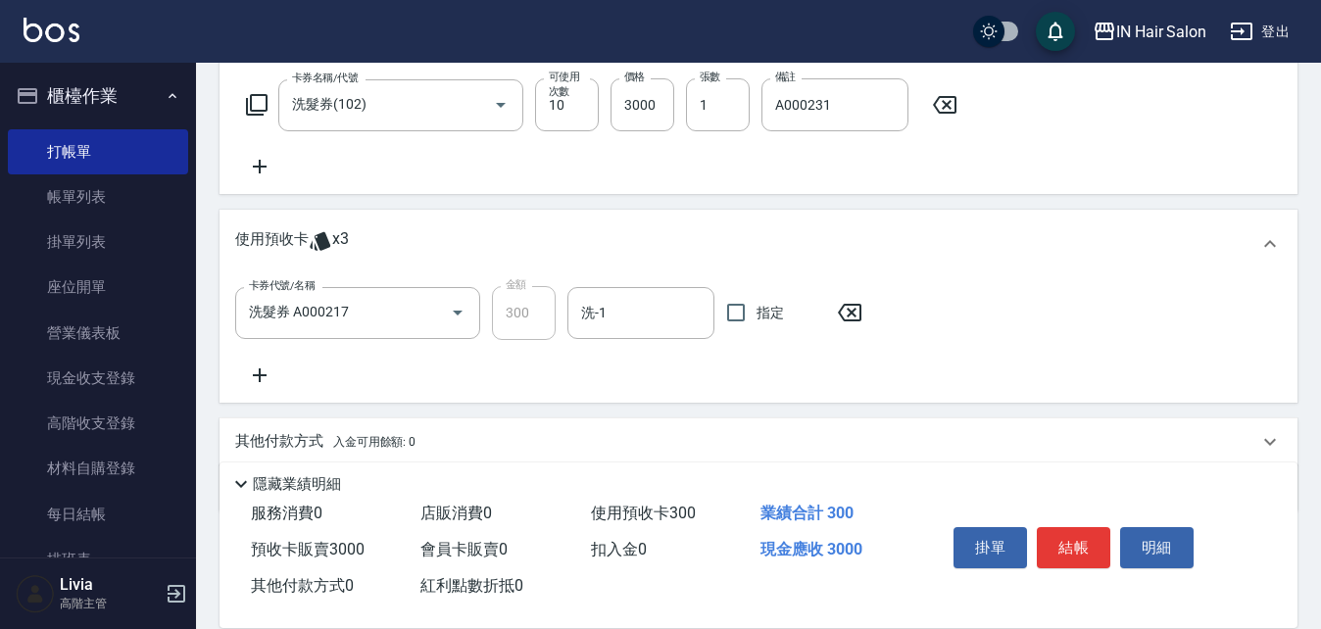
scroll to position [662, 0]
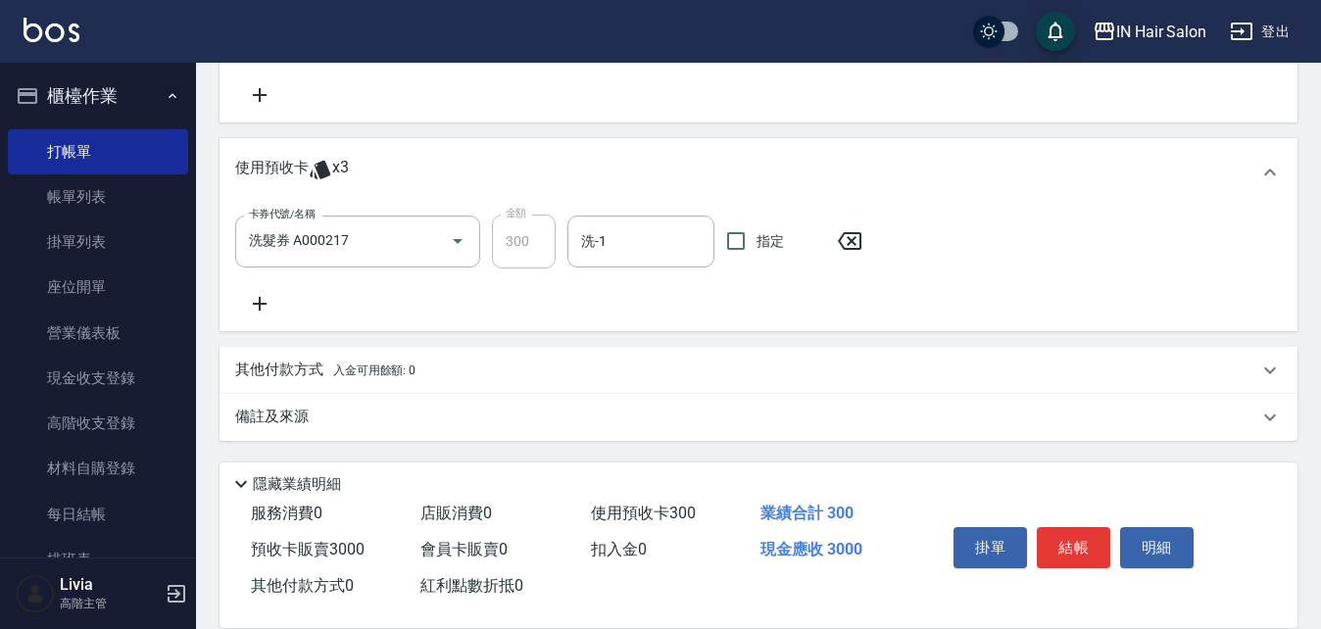
click at [256, 301] on icon at bounding box center [259, 304] width 49 height 24
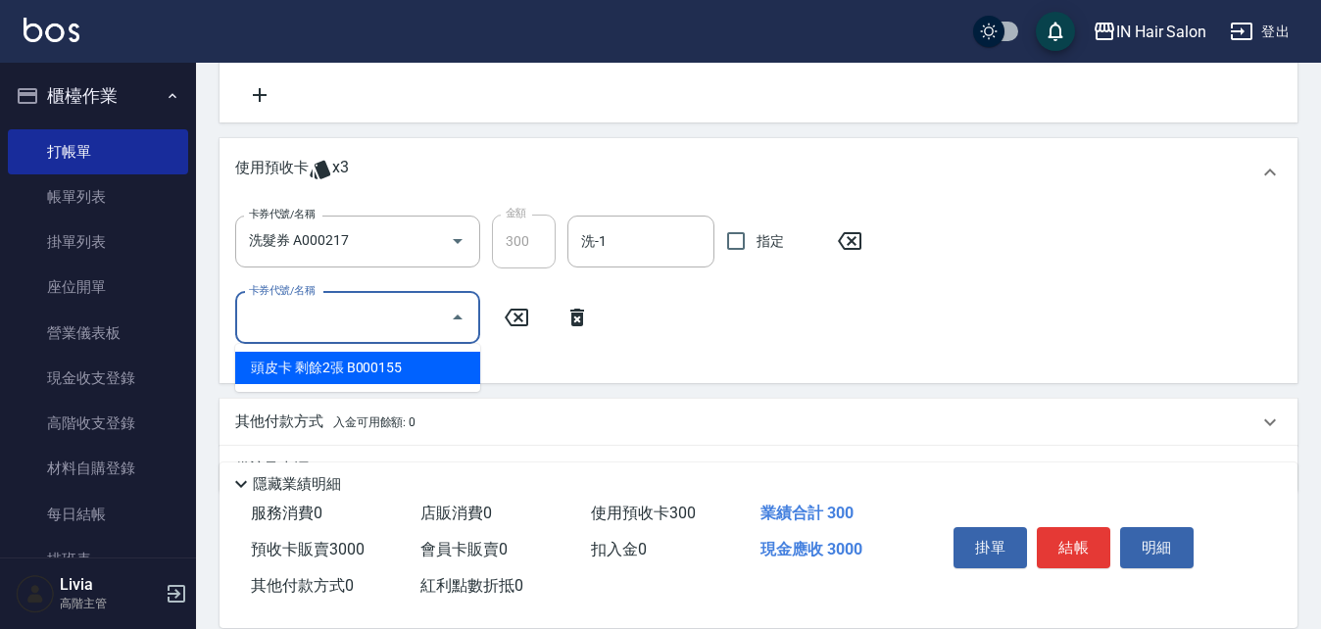
click at [298, 326] on input "卡券代號/名稱" at bounding box center [343, 318] width 198 height 34
click at [576, 318] on icon at bounding box center [577, 318] width 49 height 24
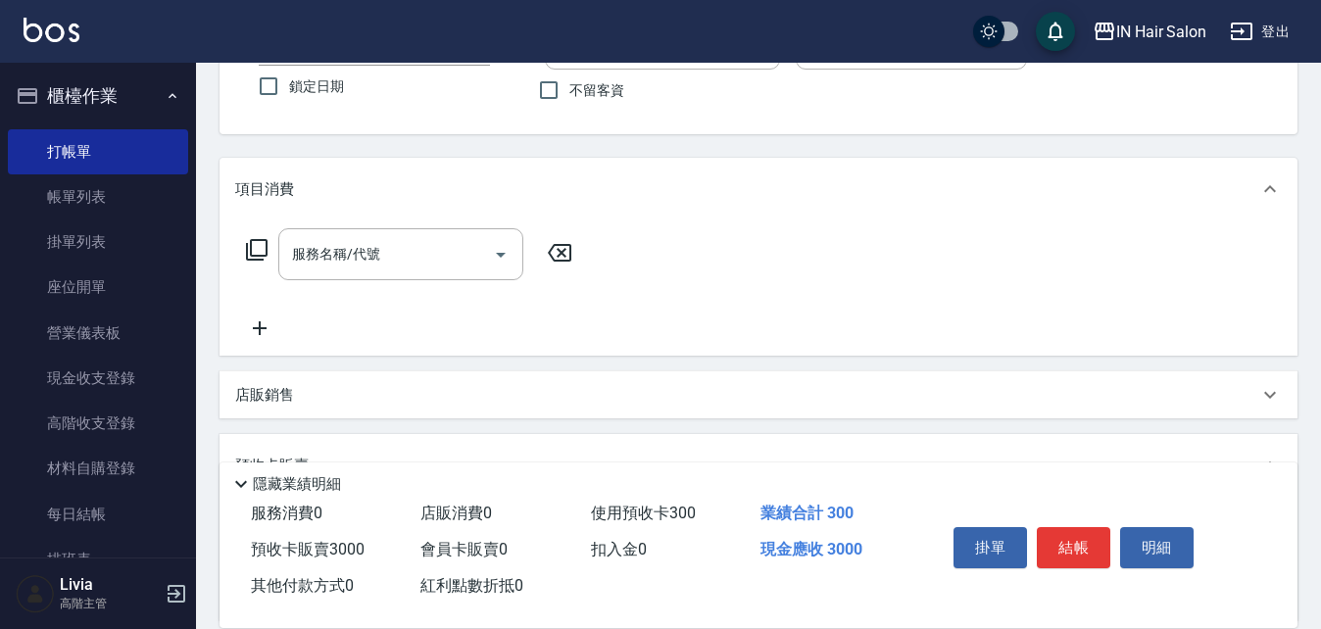
scroll to position [0, 0]
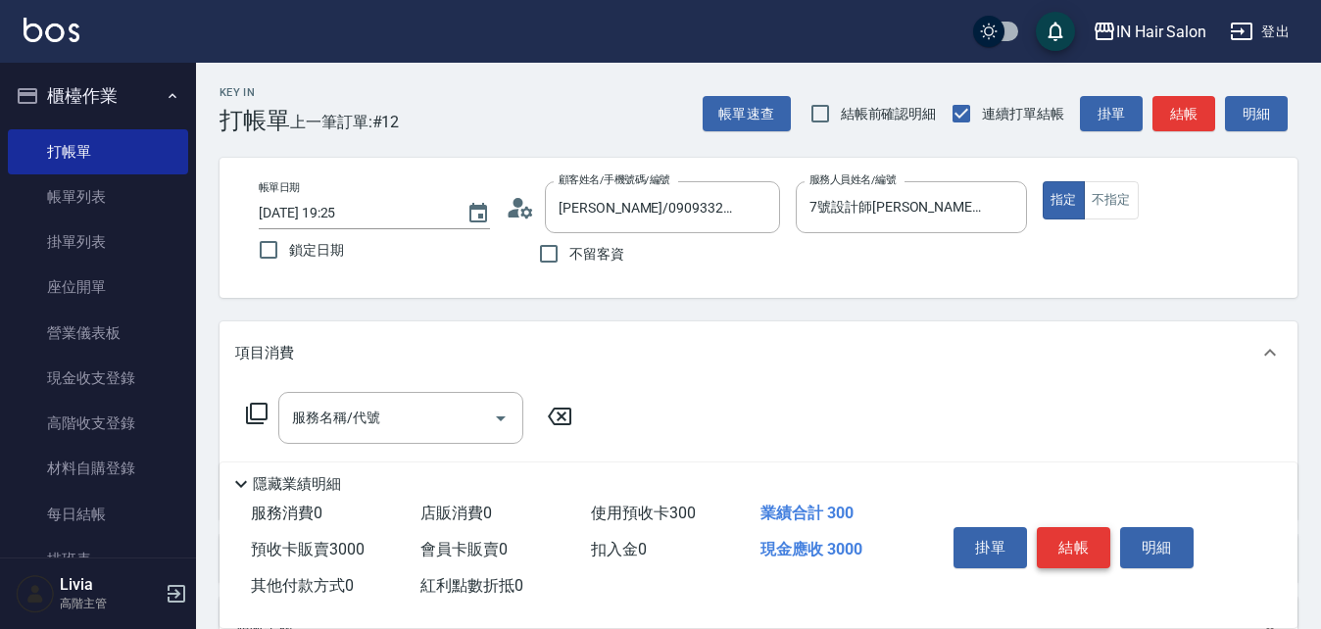
click at [1071, 535] on button "結帳" at bounding box center [1074, 547] width 74 height 41
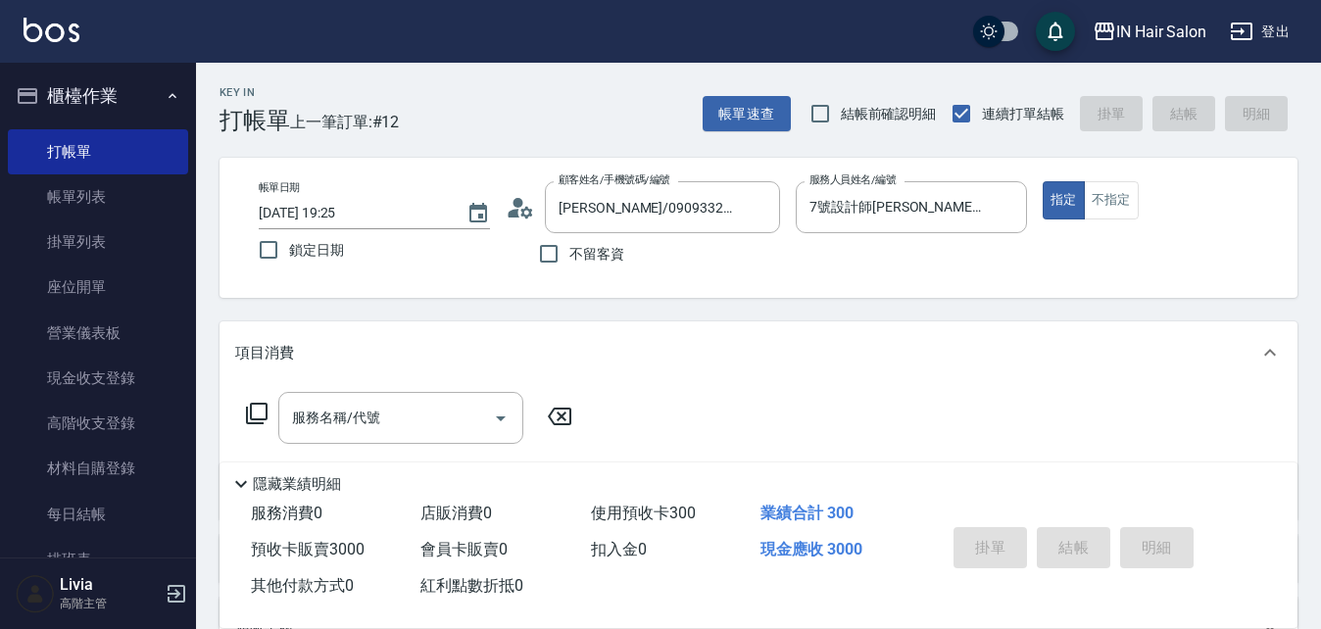
type input "[DATE] 19:26"
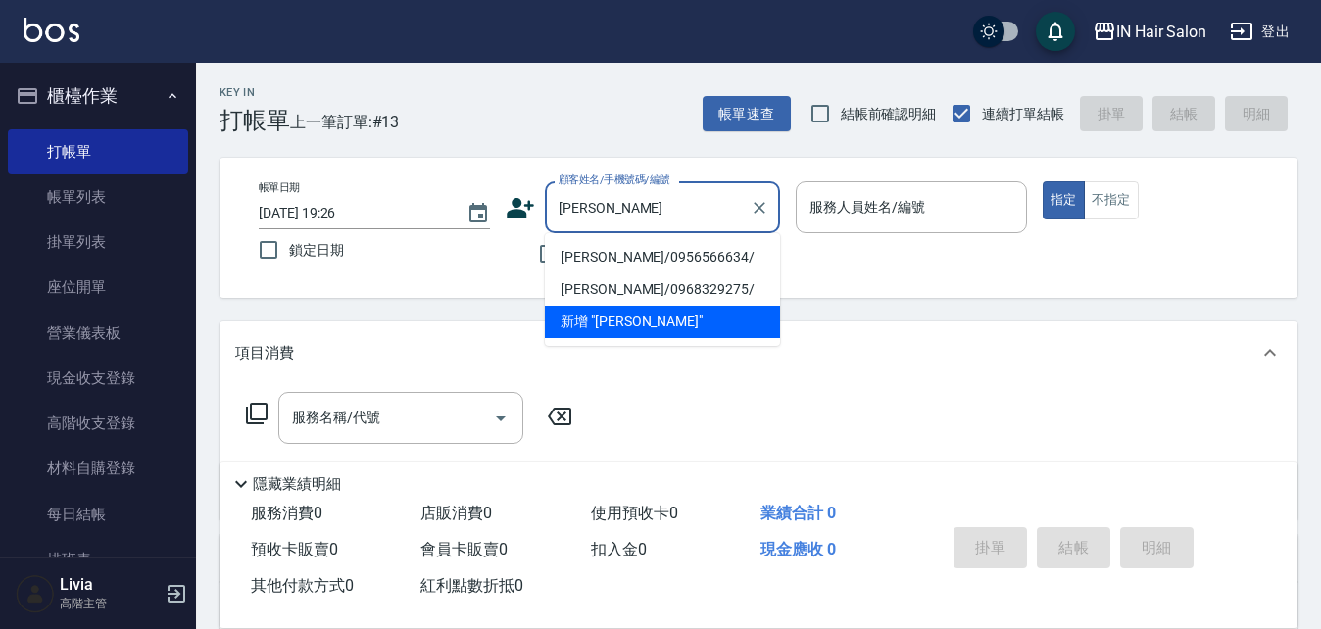
click at [601, 253] on li "[PERSON_NAME]/0956566634/" at bounding box center [662, 257] width 235 height 32
type input "[PERSON_NAME]/0956566634/"
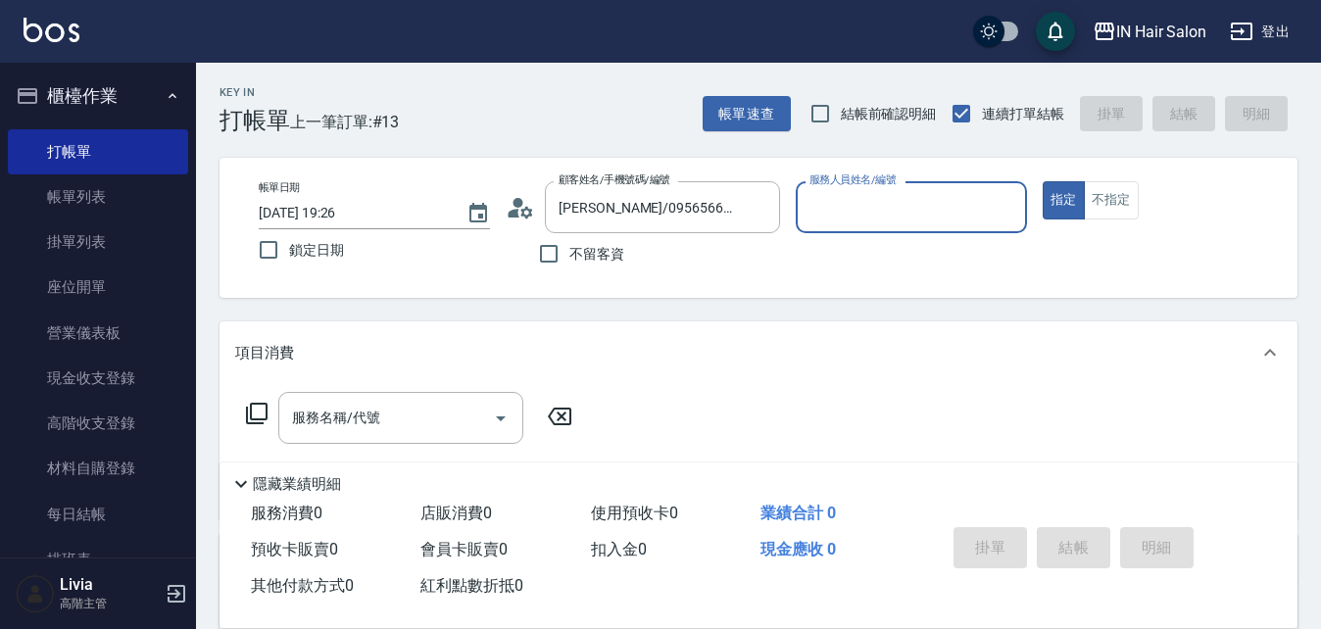
type input "6號設計師[PERSON_NAME]-6"
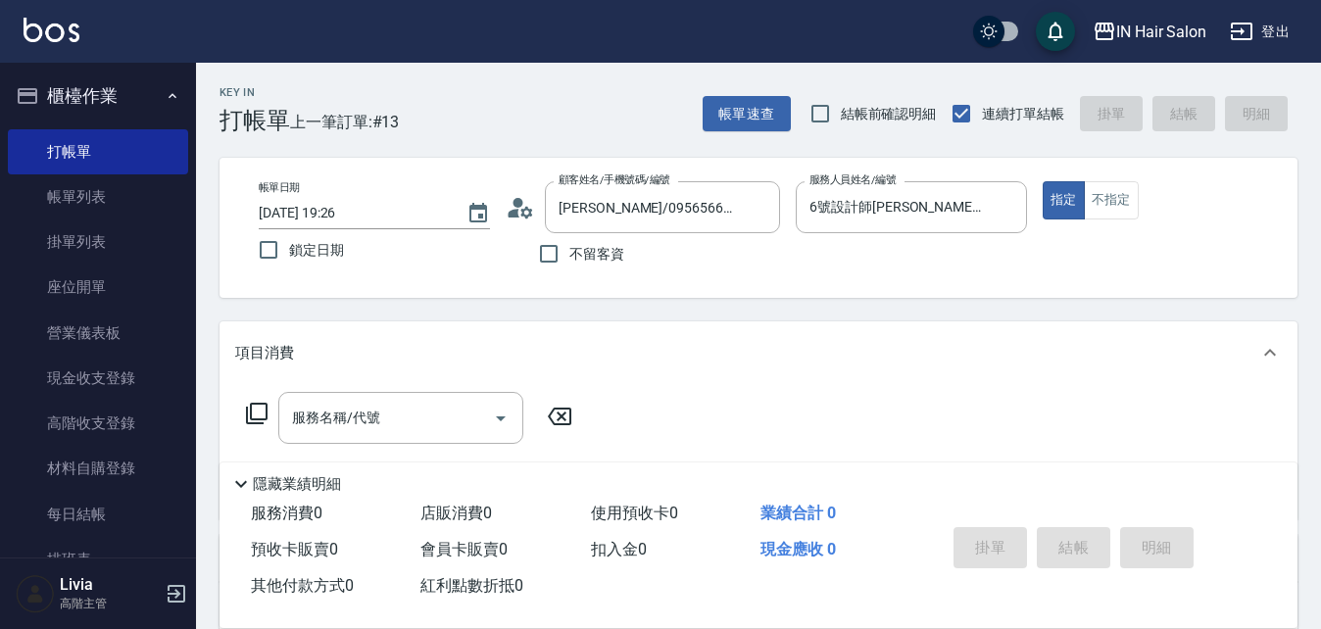
click at [255, 414] on icon at bounding box center [257, 414] width 24 height 24
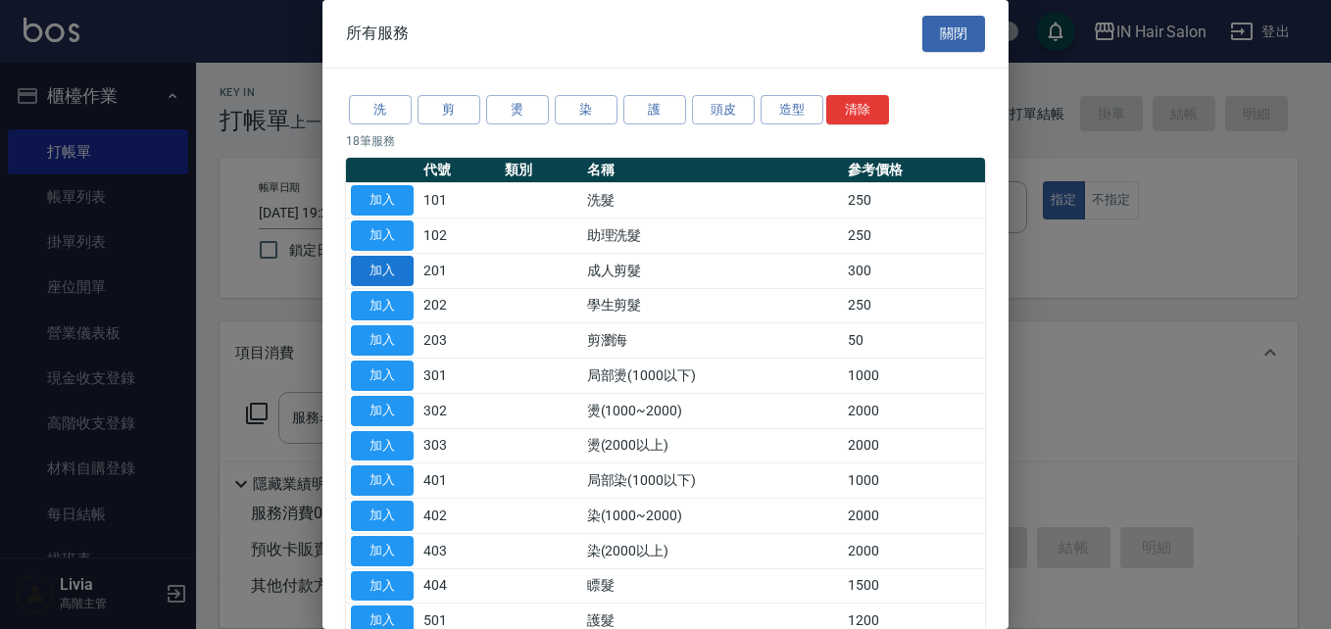
click at [387, 264] on button "加入" at bounding box center [382, 271] width 63 height 30
type input "成人剪髮(201)"
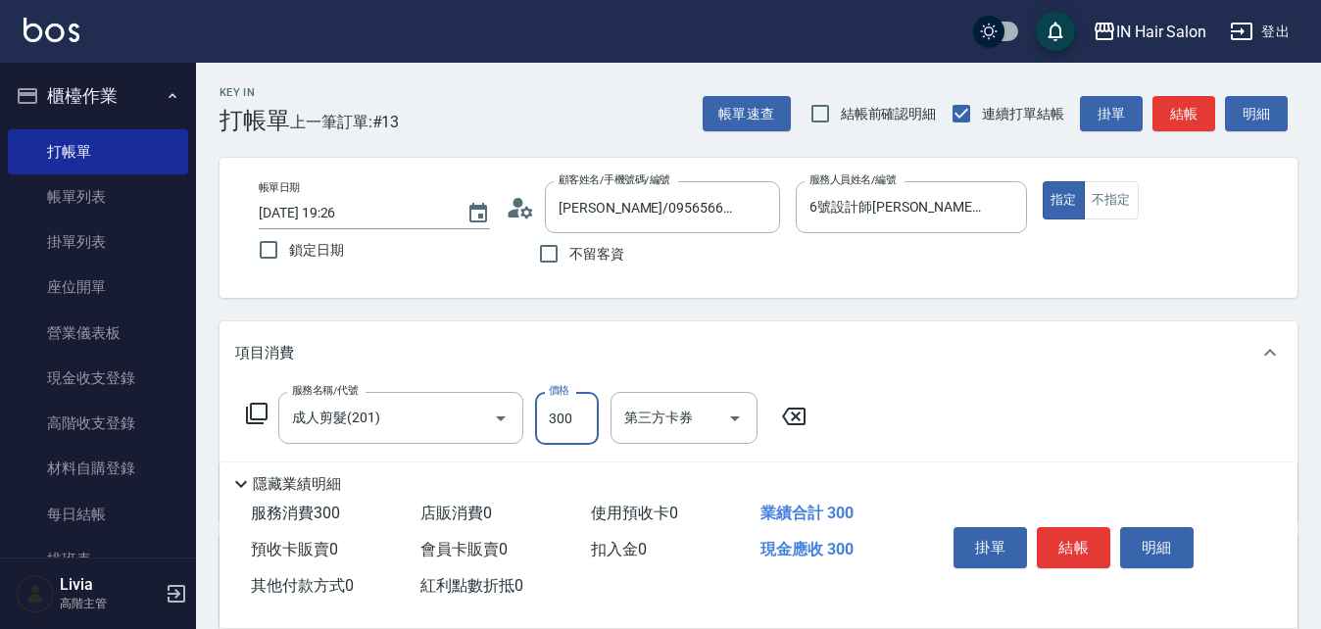
click at [566, 425] on input "300" at bounding box center [567, 418] width 64 height 53
type input "400"
click at [900, 429] on div "服務名稱/代號 成人剪髮(201) 服務名稱/代號 價格 400 價格 第三方卡券 第三方卡券" at bounding box center [759, 452] width 1078 height 136
click at [1062, 529] on button "結帳" at bounding box center [1074, 547] width 74 height 41
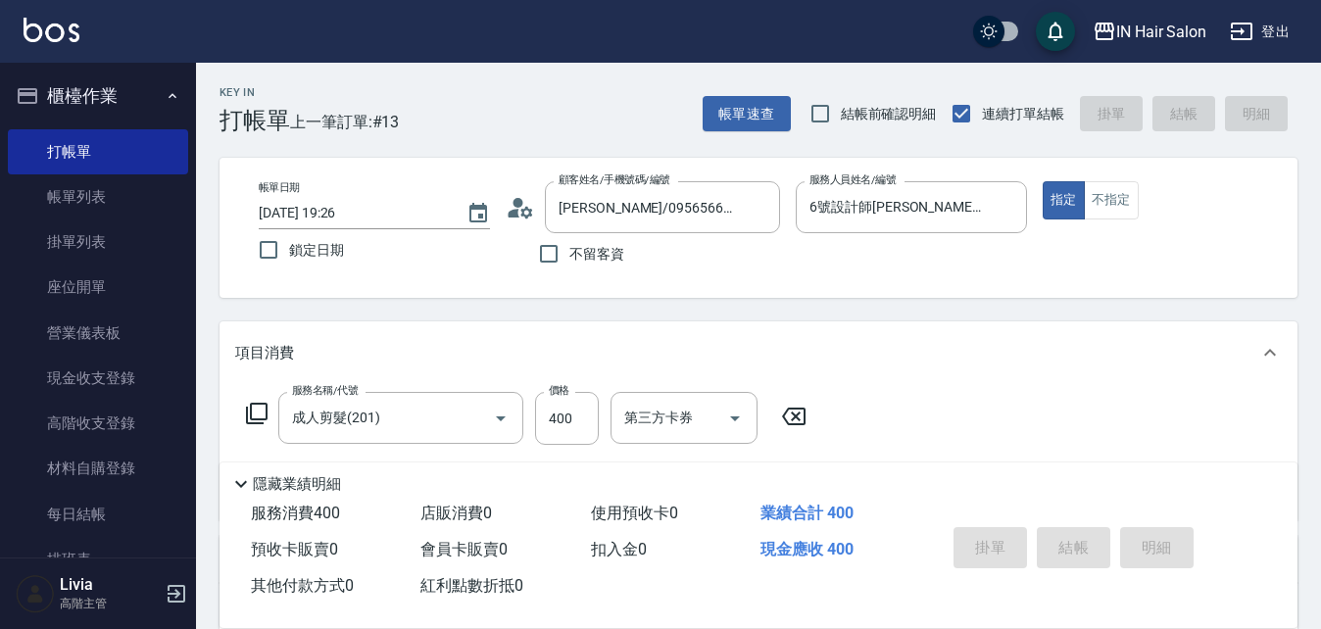
type input "[DATE] 19:27"
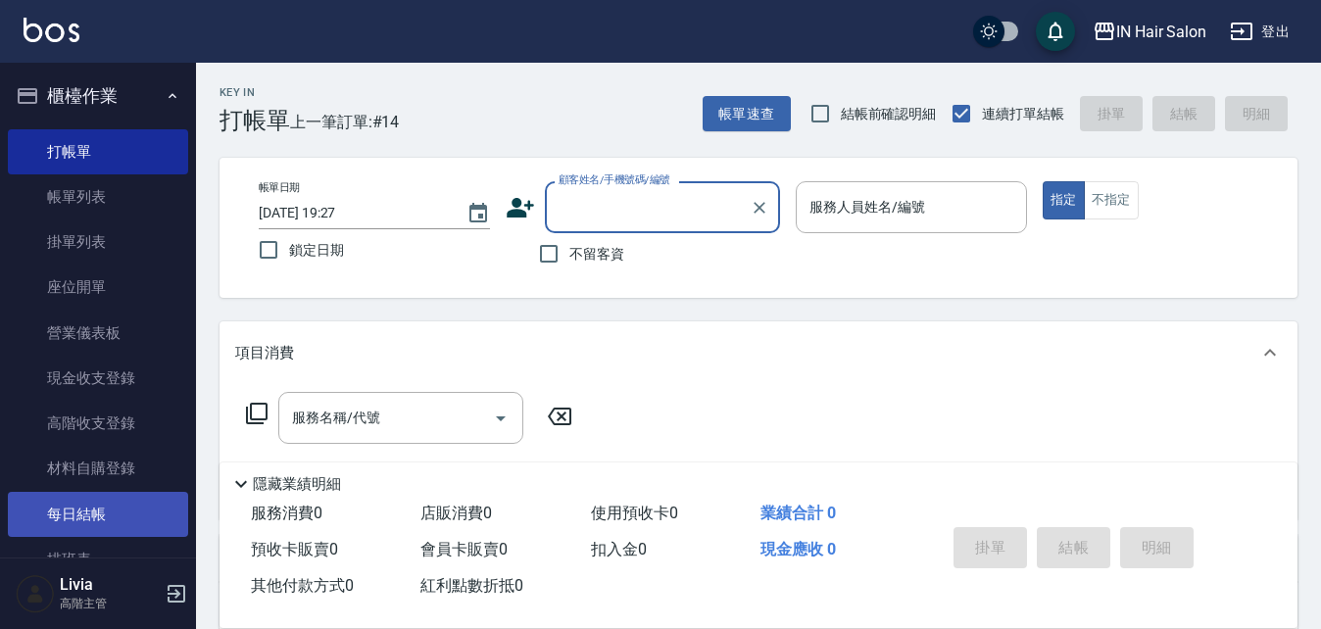
click at [99, 516] on link "每日結帳" at bounding box center [98, 514] width 180 height 45
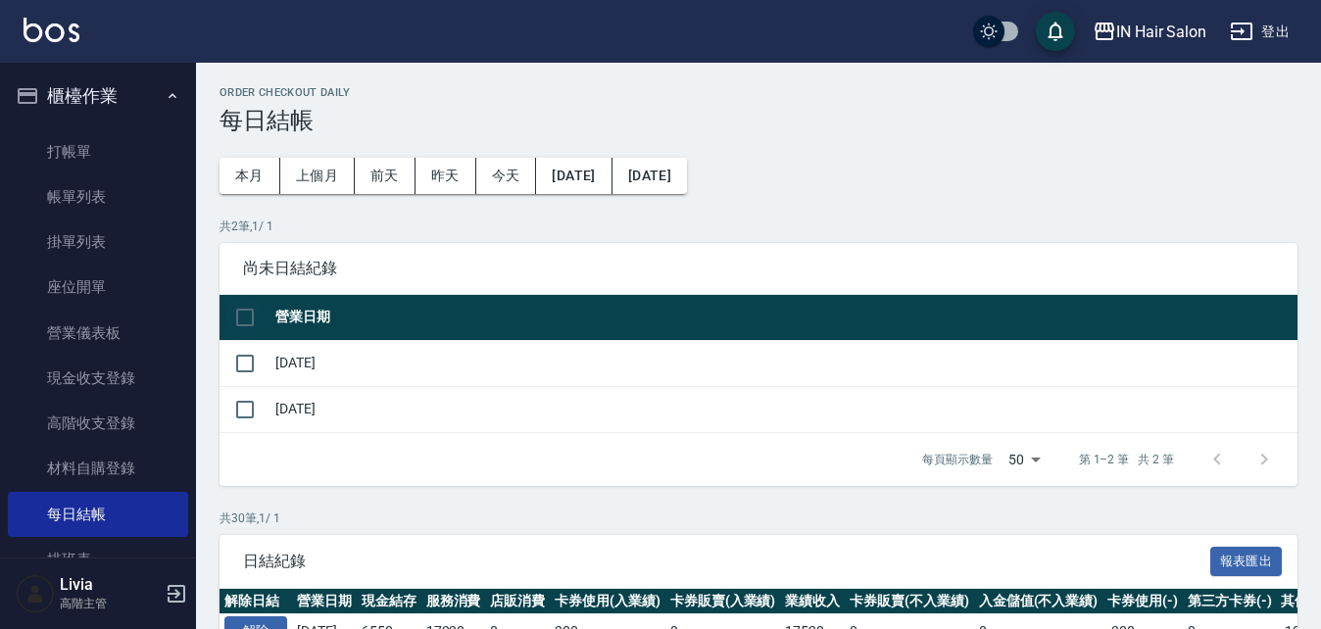
click at [241, 314] on input "checkbox" at bounding box center [244, 317] width 41 height 41
checkbox input "true"
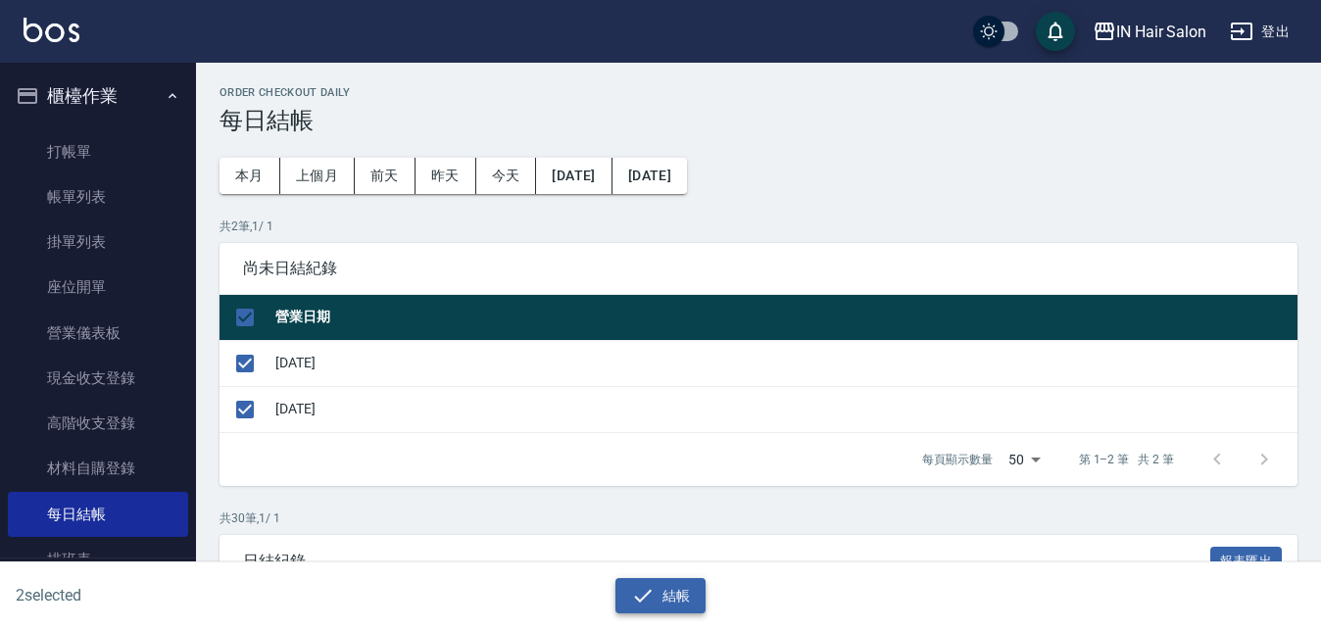
click at [664, 587] on button "結帳" at bounding box center [661, 596] width 91 height 36
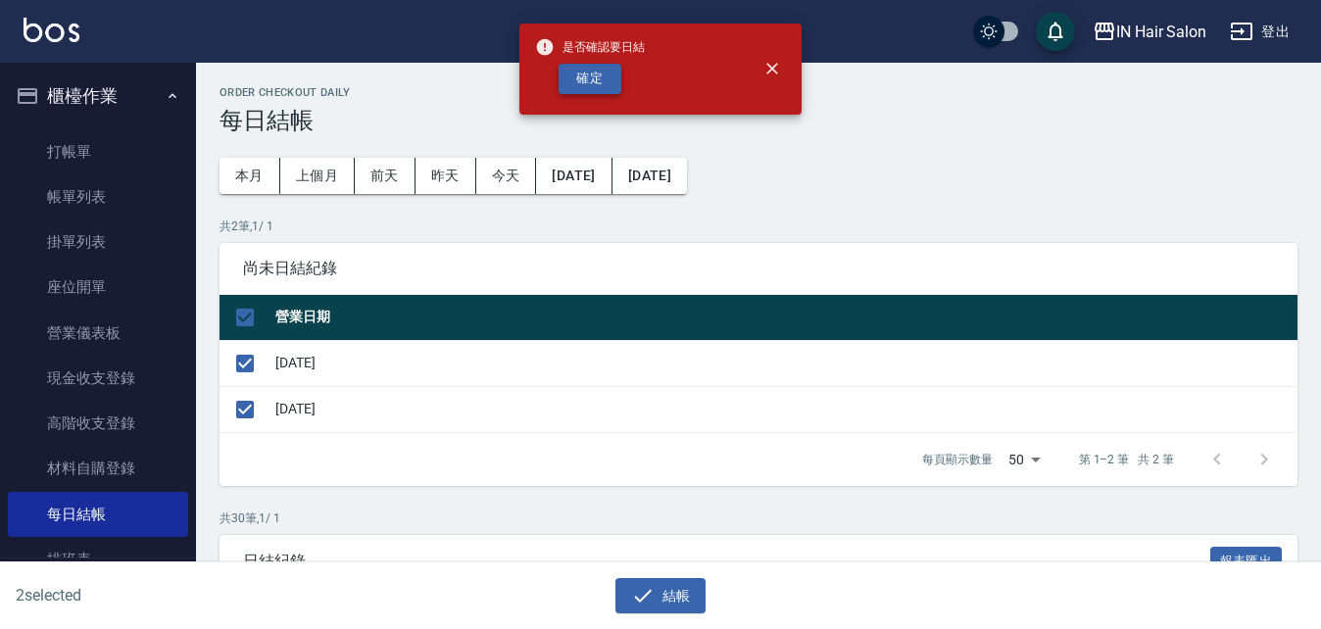
click at [590, 80] on button "確定" at bounding box center [590, 79] width 63 height 30
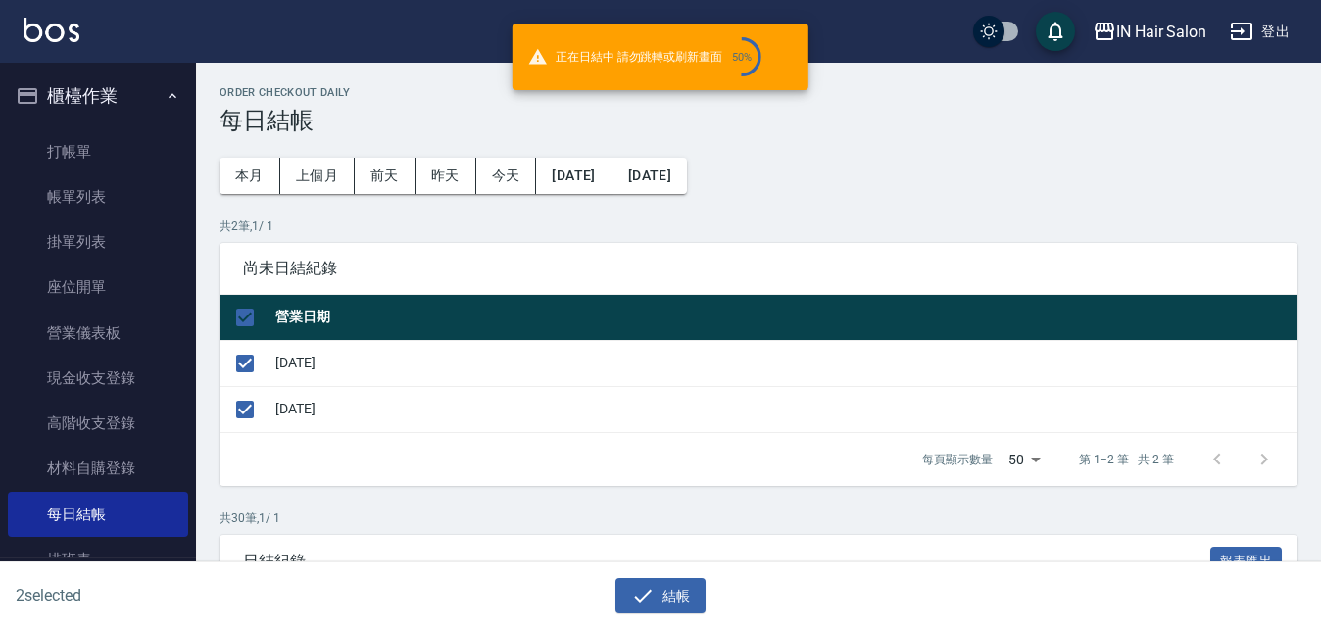
checkbox input "false"
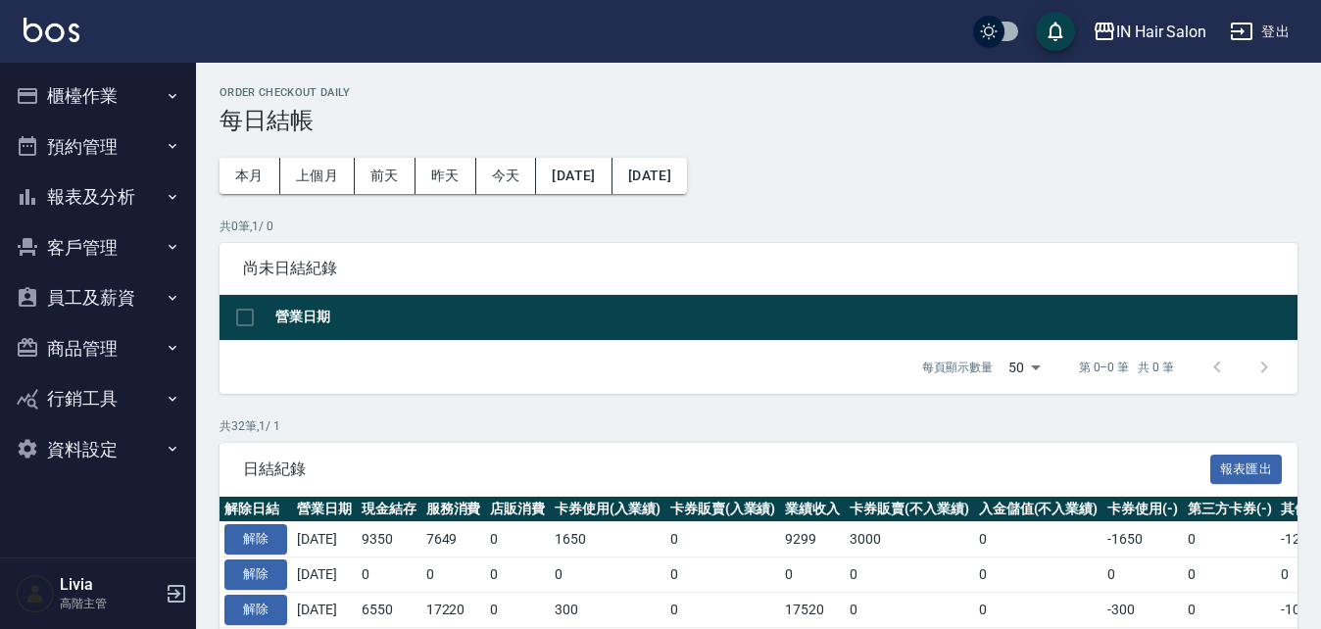
click at [83, 187] on button "報表及分析" at bounding box center [98, 197] width 180 height 51
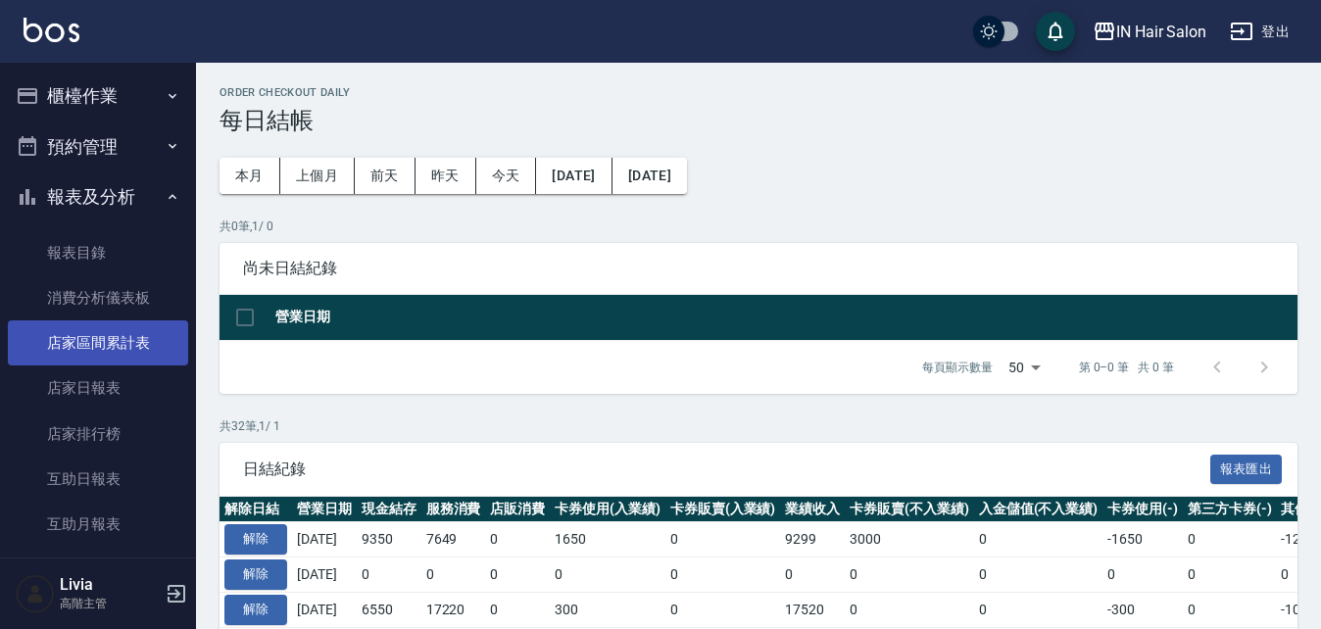
click at [106, 337] on link "店家區間累計表" at bounding box center [98, 343] width 180 height 45
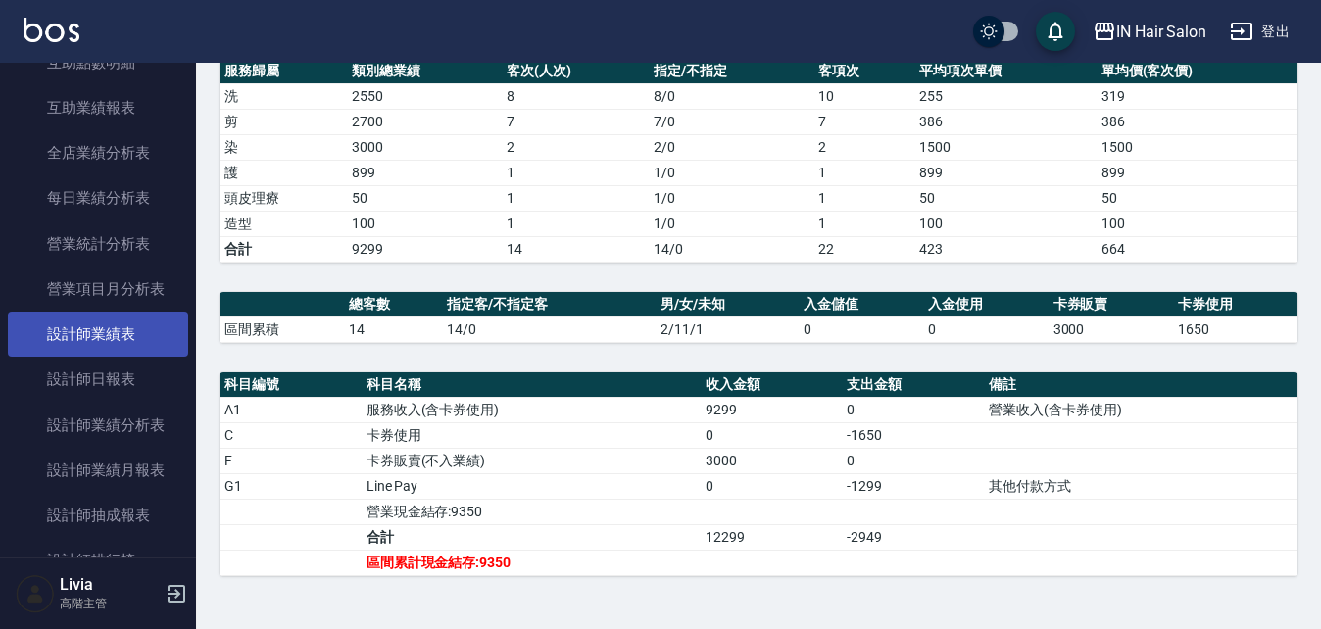
scroll to position [686, 0]
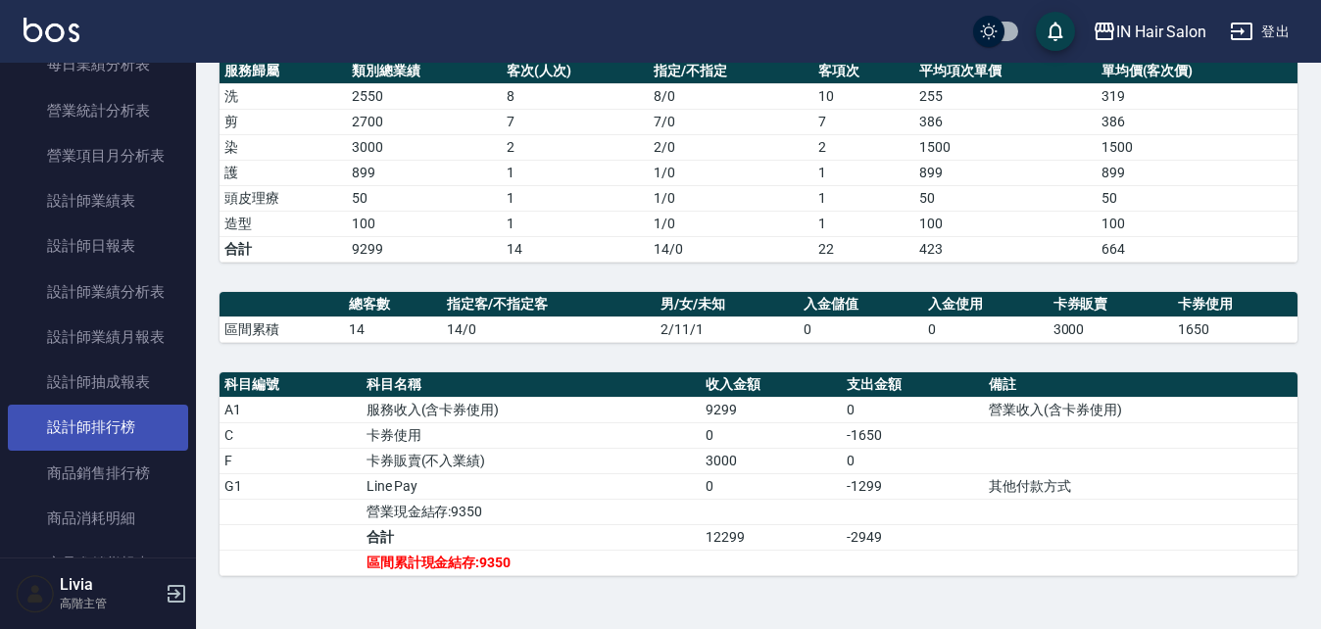
click at [96, 426] on link "設計師排行榜" at bounding box center [98, 427] width 180 height 45
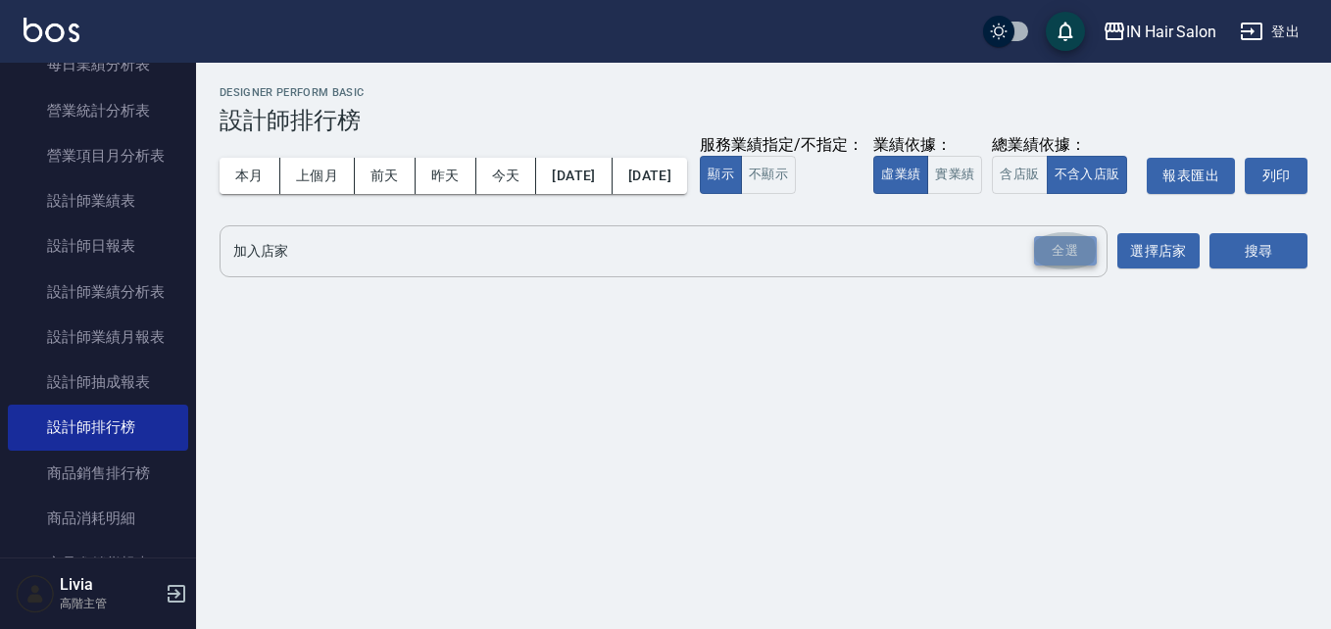
click at [1059, 267] on div "全選" at bounding box center [1065, 251] width 63 height 30
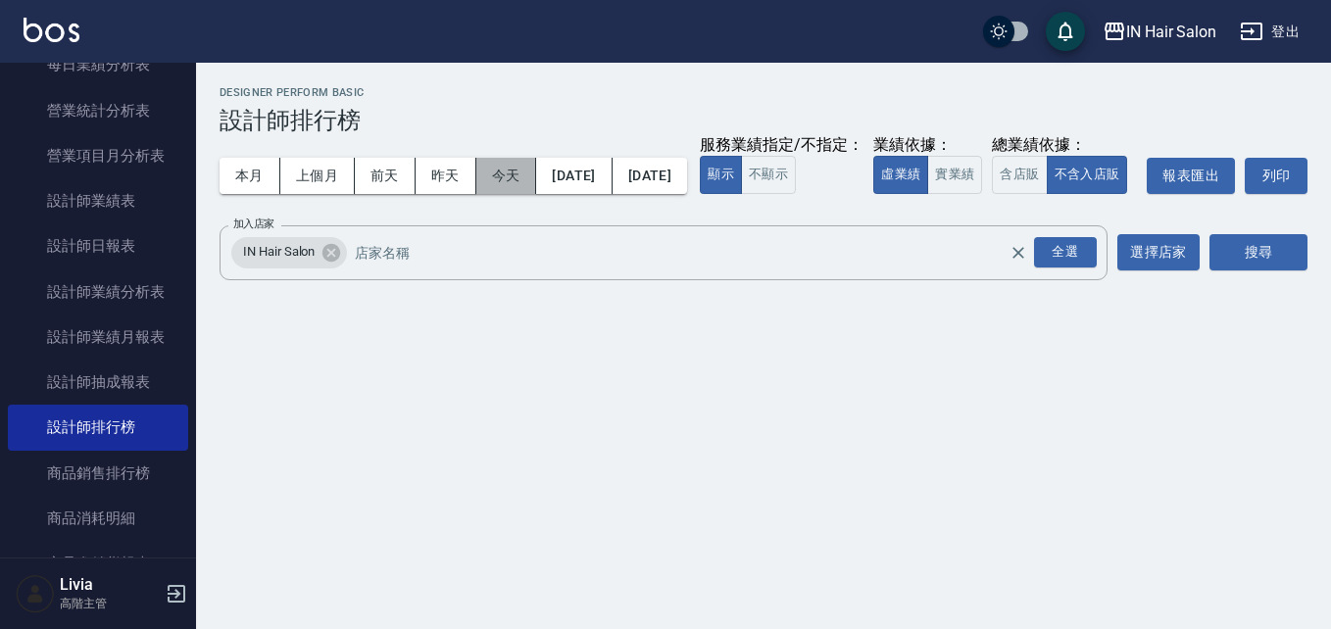
click at [501, 174] on button "今天" at bounding box center [506, 176] width 61 height 36
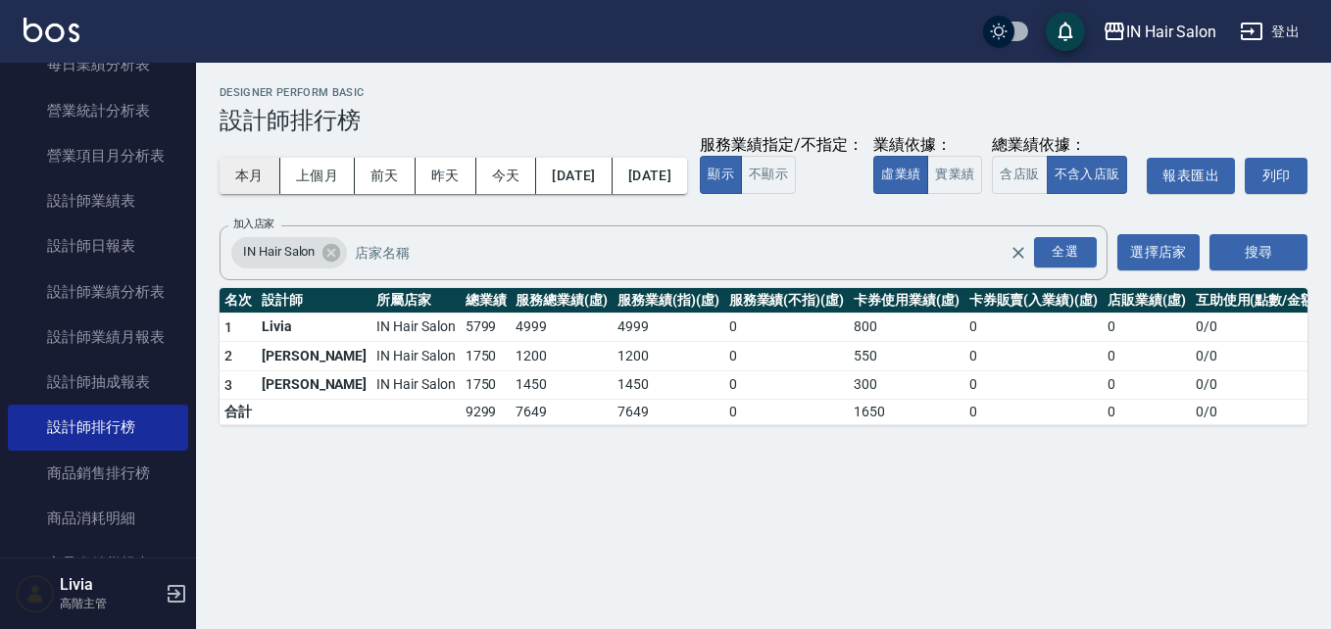
click at [245, 172] on button "本月" at bounding box center [250, 176] width 61 height 36
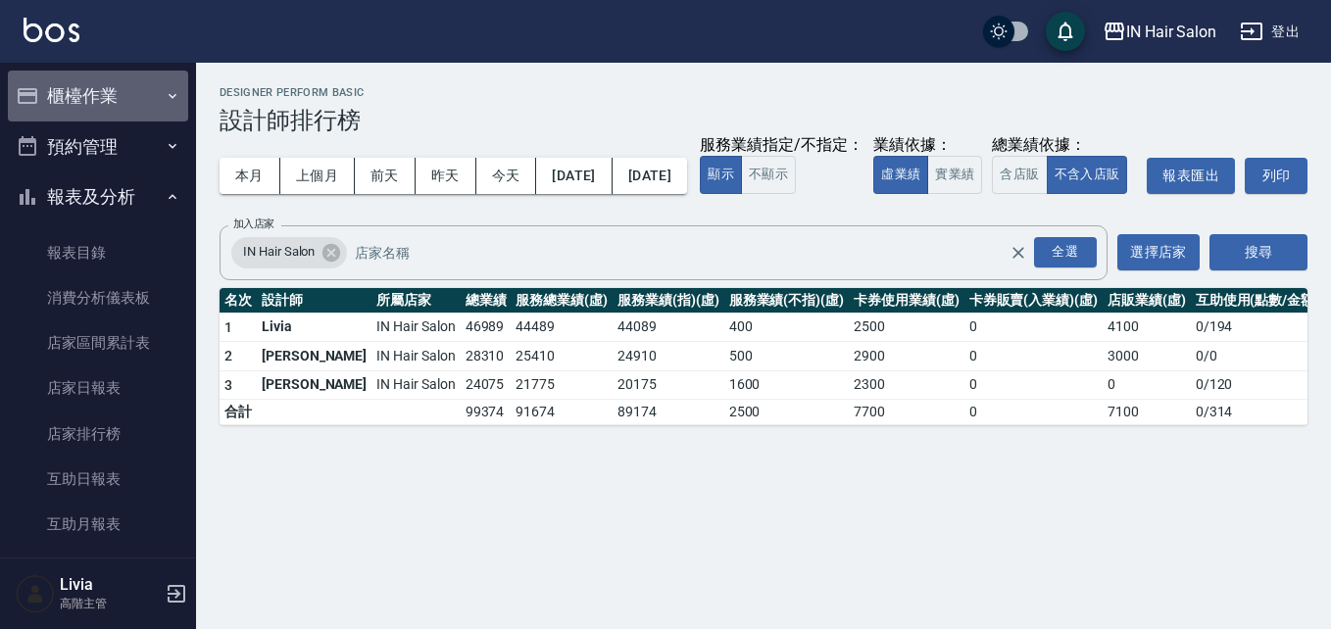
click at [124, 99] on button "櫃檯作業" at bounding box center [98, 96] width 180 height 51
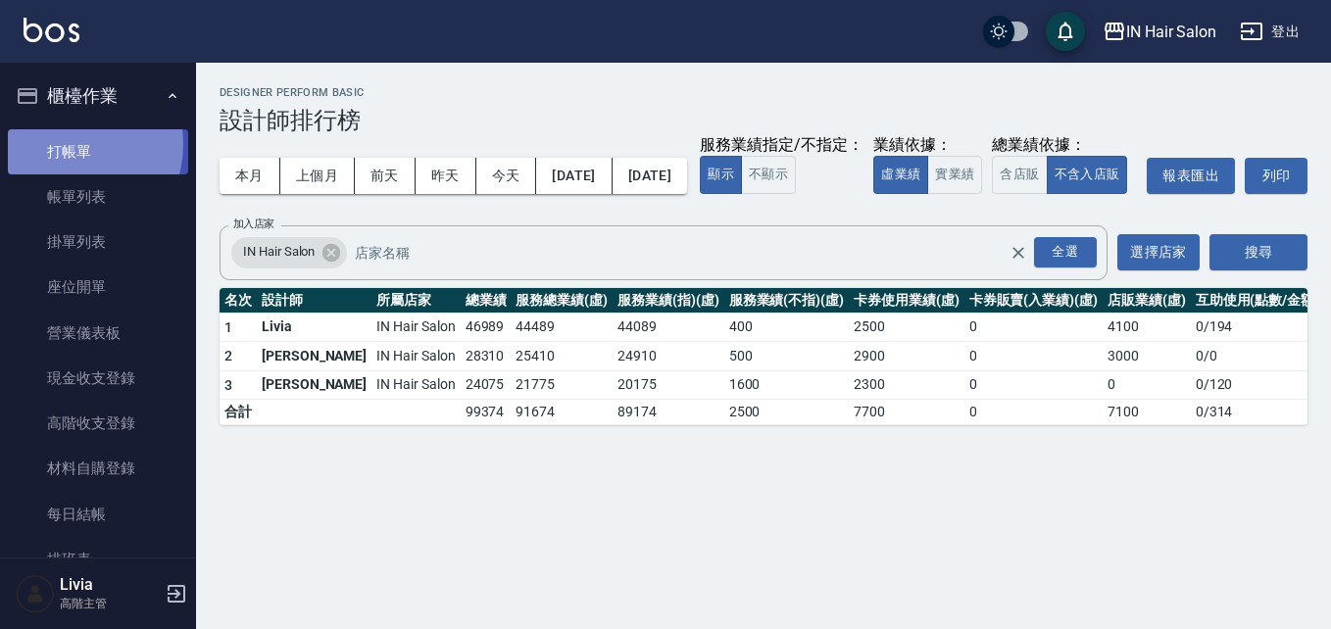
click at [74, 144] on link "打帳單" at bounding box center [98, 151] width 180 height 45
